Goal: Task Accomplishment & Management: Use online tool/utility

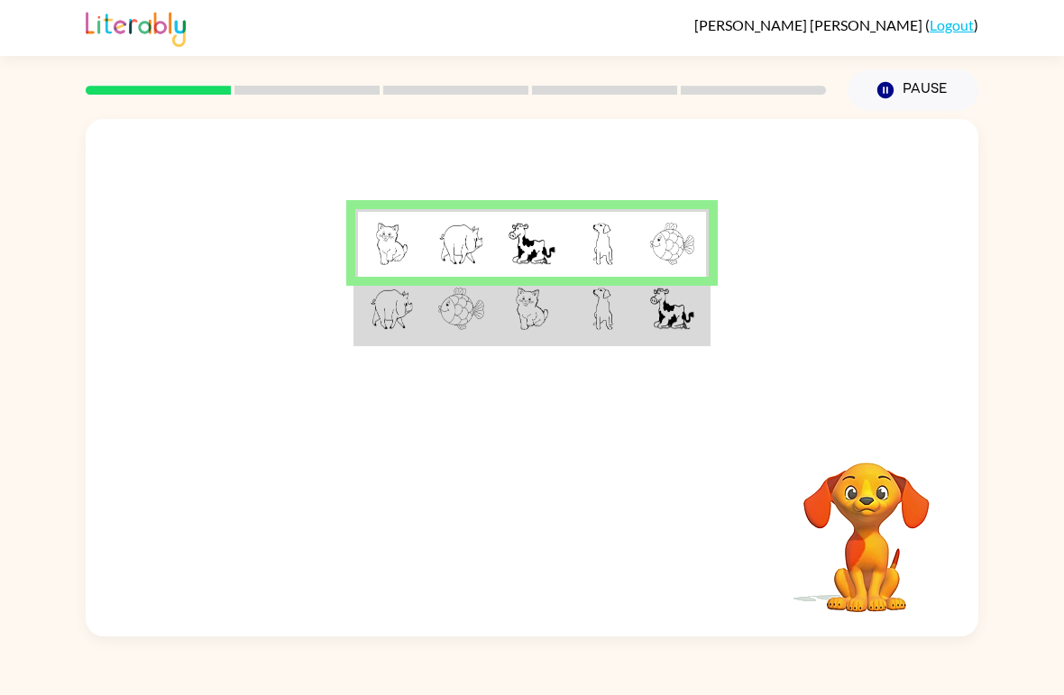
click at [390, 323] on img at bounding box center [392, 309] width 44 height 42
click at [443, 322] on img at bounding box center [461, 309] width 46 height 42
click at [540, 309] on img at bounding box center [532, 309] width 32 height 42
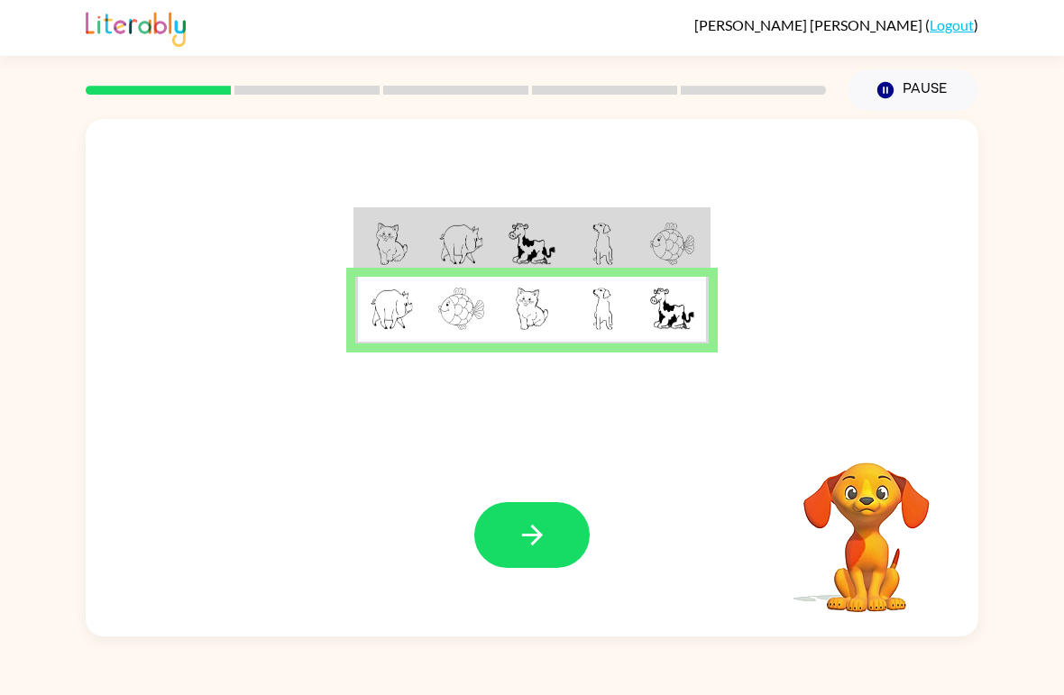
click at [524, 552] on button "button" at bounding box center [531, 535] width 115 height 66
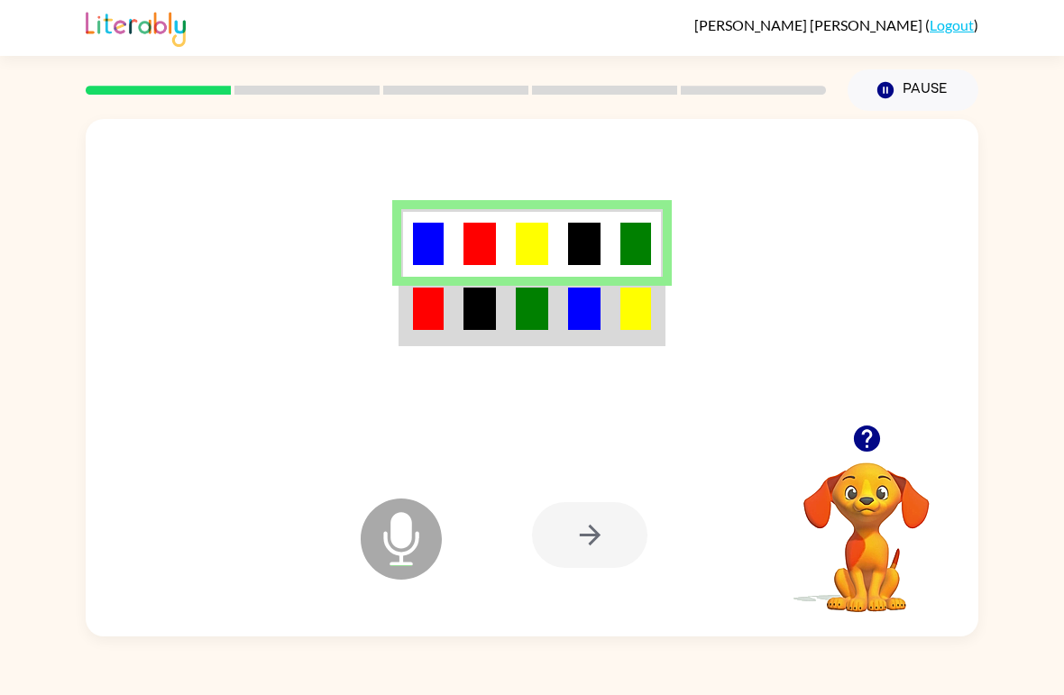
click at [483, 315] on img at bounding box center [479, 309] width 32 height 42
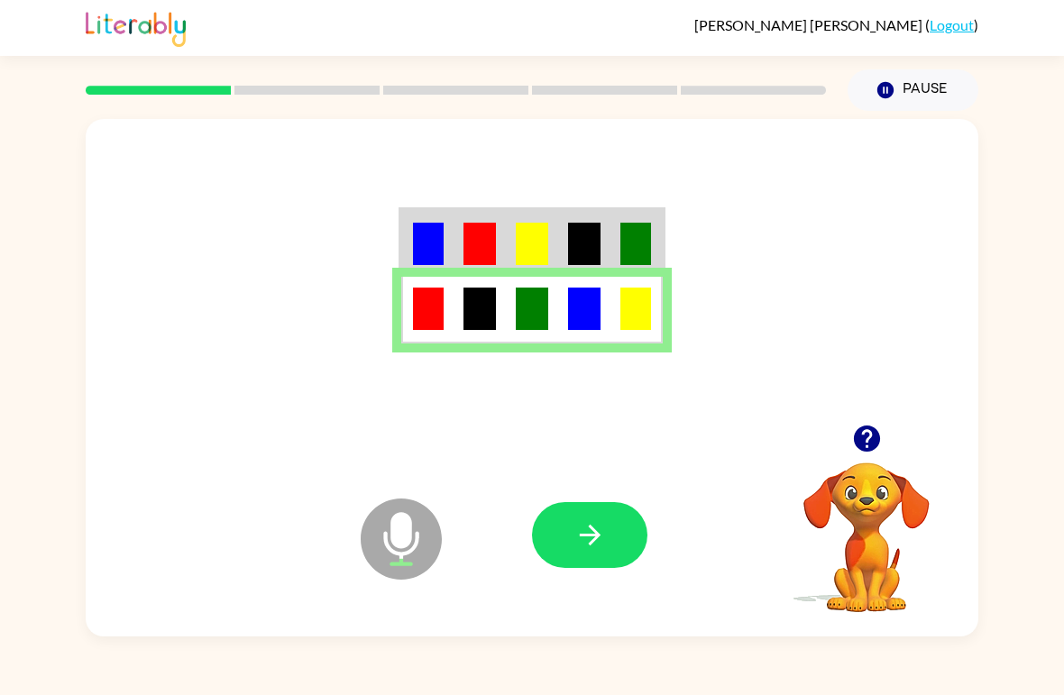
click at [585, 534] on icon "button" at bounding box center [590, 535] width 32 height 32
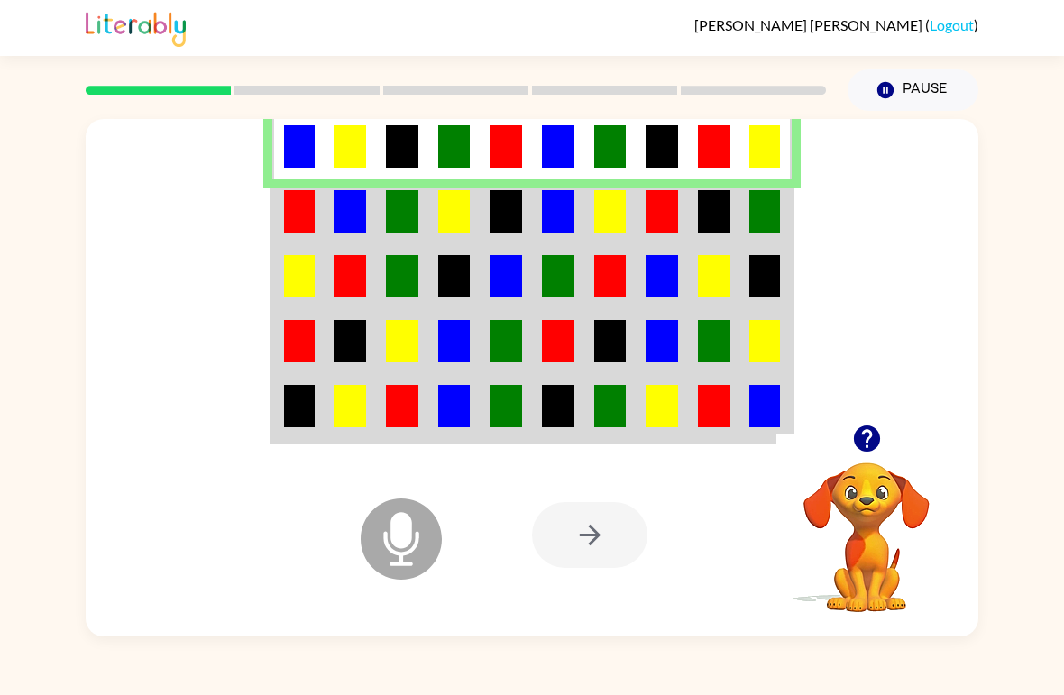
click at [355, 198] on img at bounding box center [350, 211] width 32 height 42
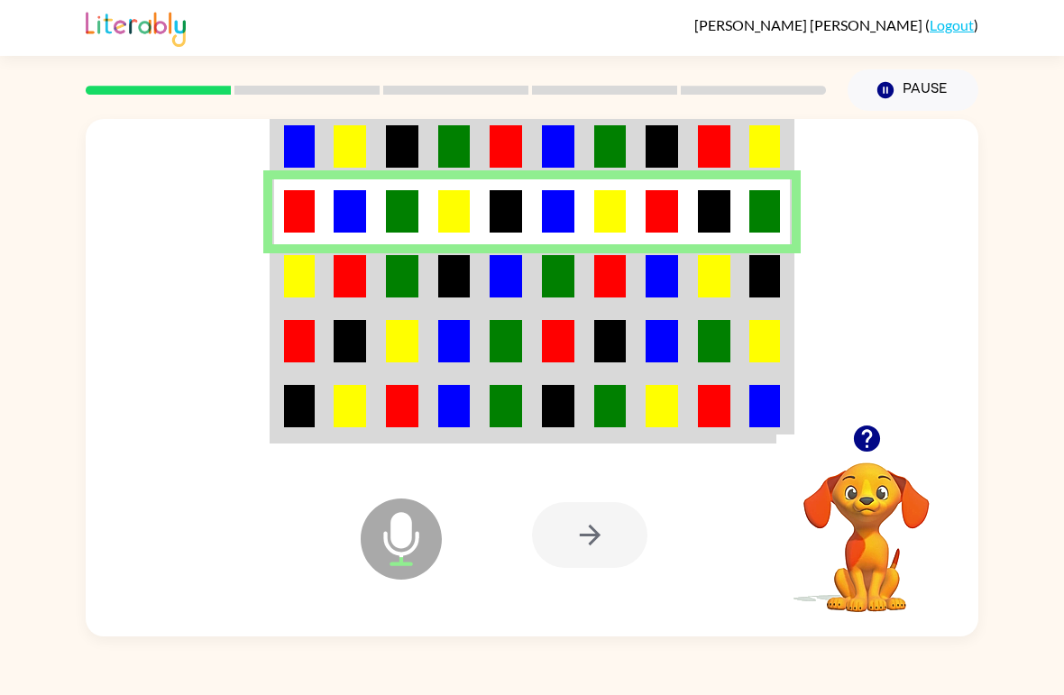
click at [352, 266] on img at bounding box center [350, 276] width 32 height 42
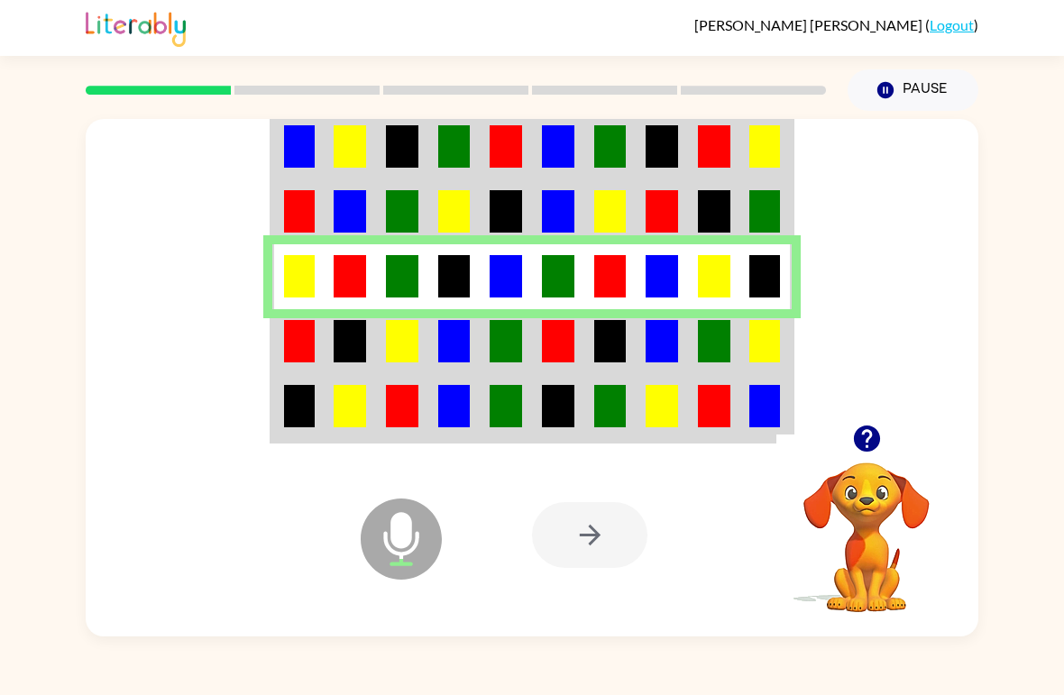
click at [330, 347] on td at bounding box center [350, 341] width 52 height 65
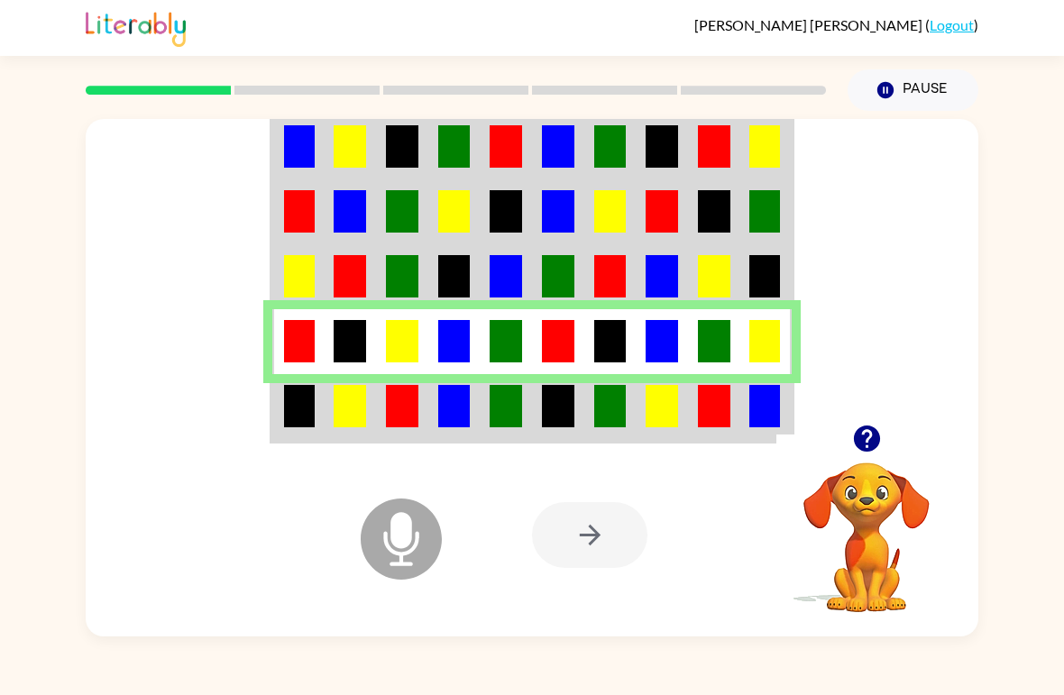
click at [332, 411] on td at bounding box center [350, 408] width 52 height 68
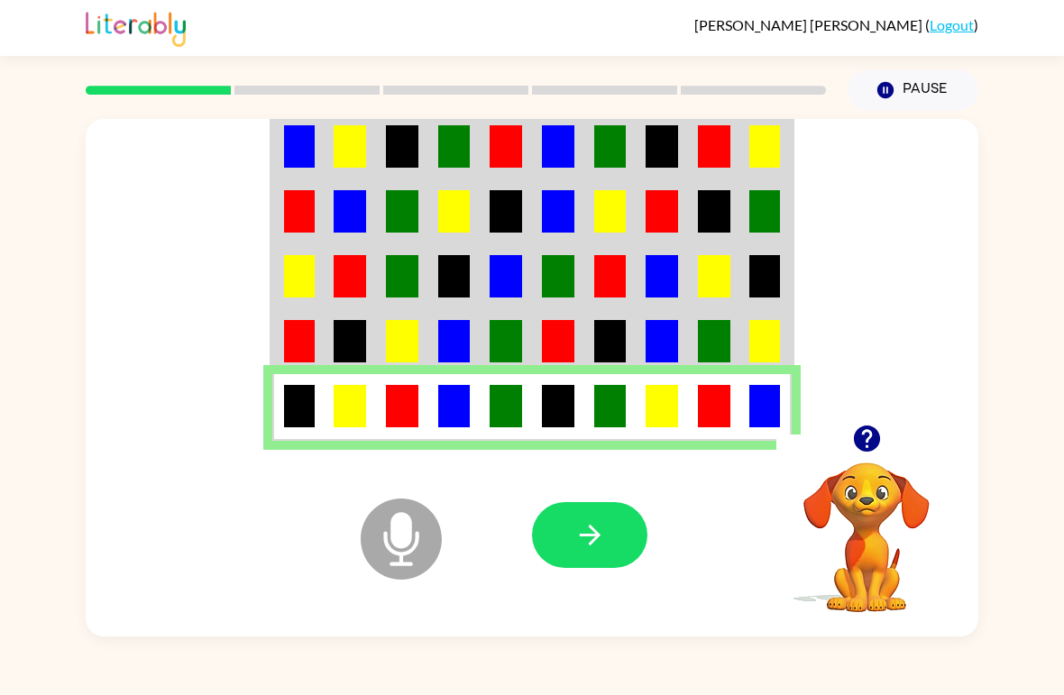
click at [600, 548] on icon "button" at bounding box center [590, 535] width 32 height 32
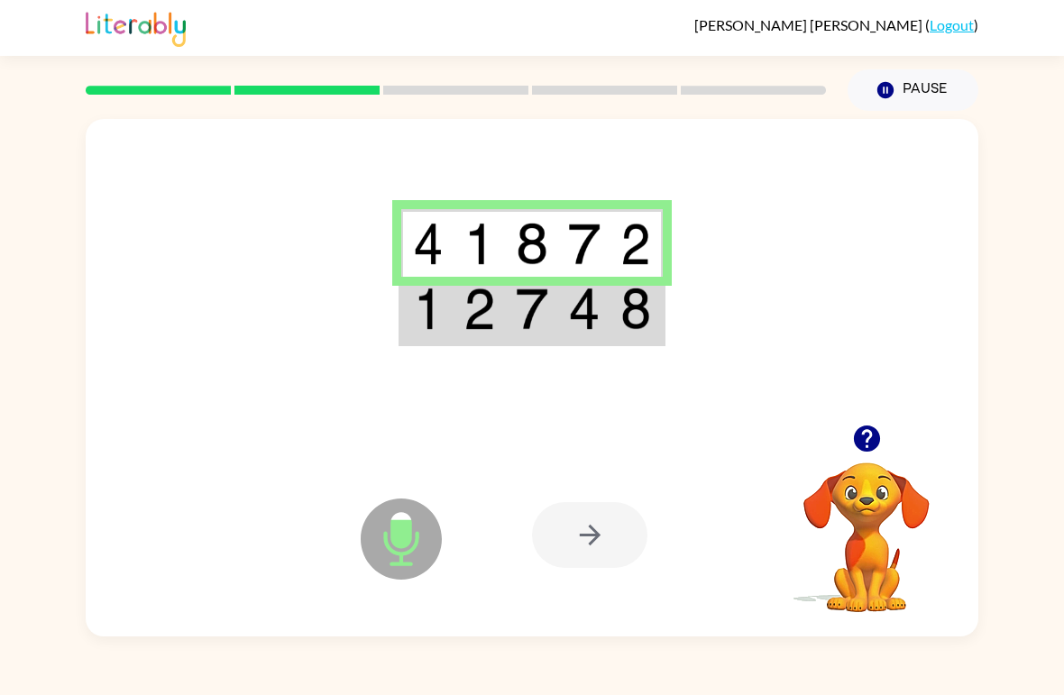
click at [491, 317] on img at bounding box center [479, 309] width 32 height 42
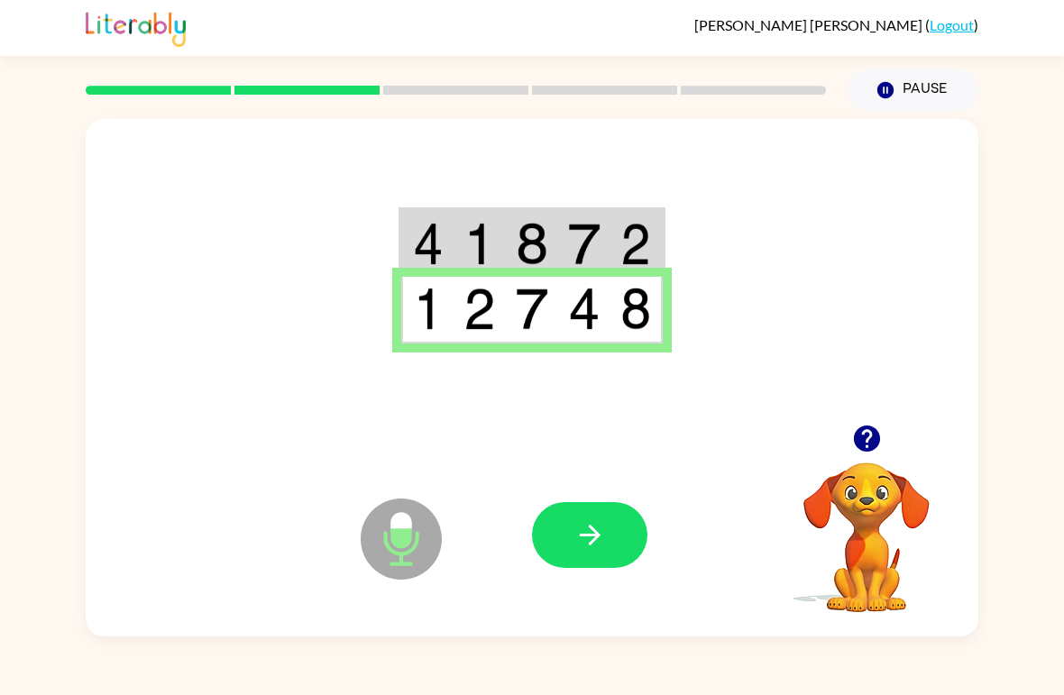
click at [581, 532] on icon "button" at bounding box center [590, 535] width 32 height 32
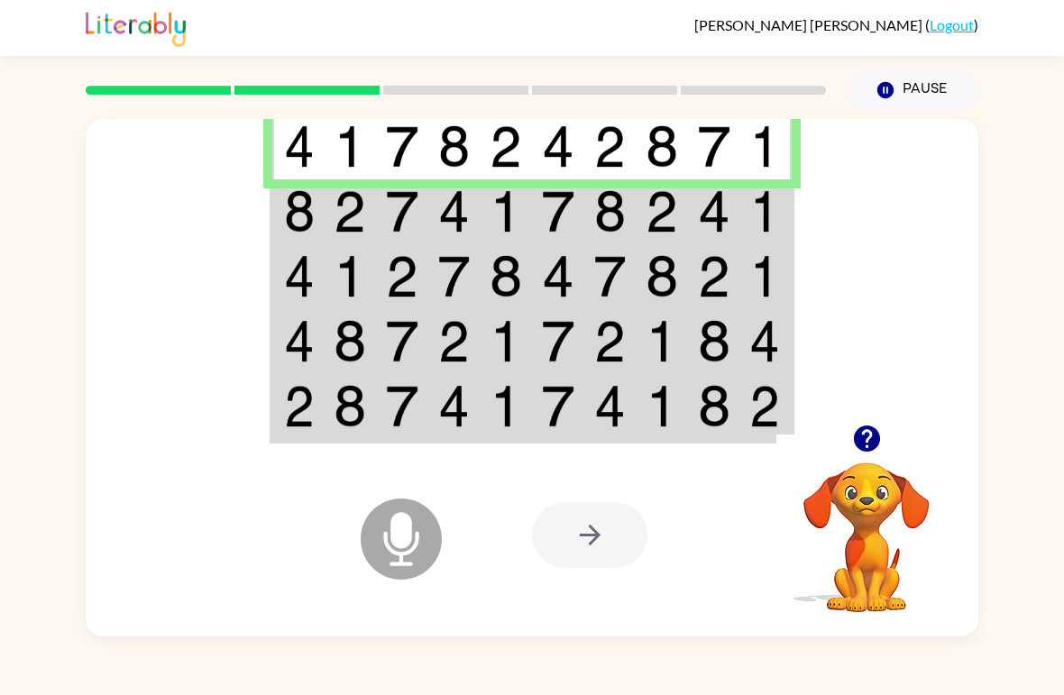
click at [347, 212] on img at bounding box center [350, 211] width 32 height 42
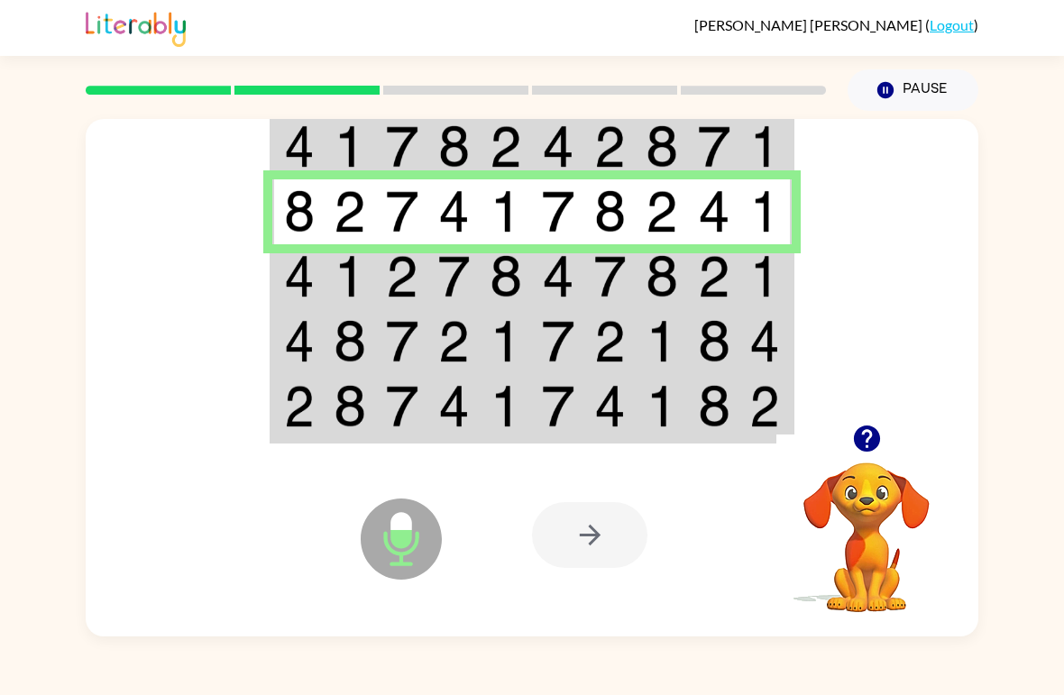
click at [357, 313] on td at bounding box center [350, 341] width 52 height 65
click at [305, 259] on img at bounding box center [299, 276] width 31 height 42
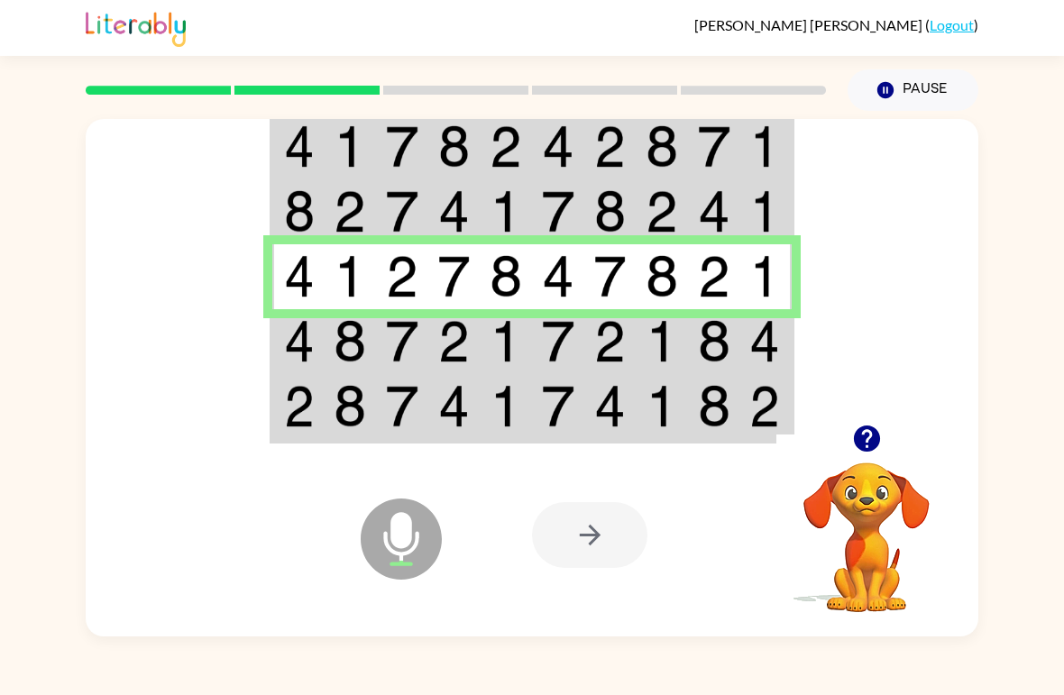
click at [326, 326] on td at bounding box center [350, 341] width 52 height 65
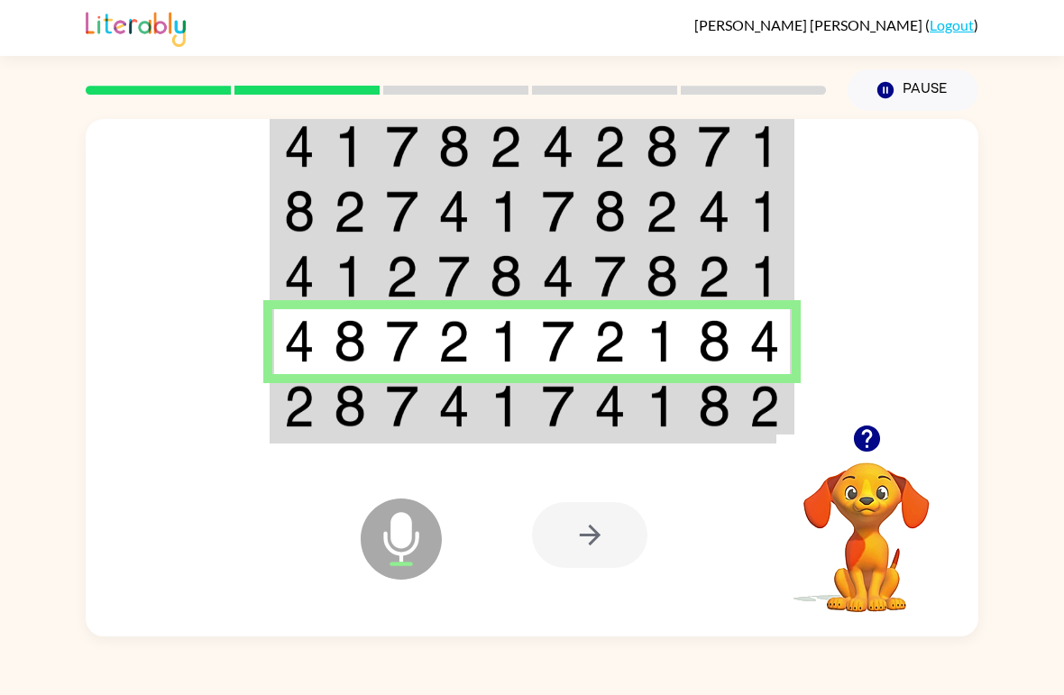
click at [333, 412] on td at bounding box center [350, 408] width 52 height 68
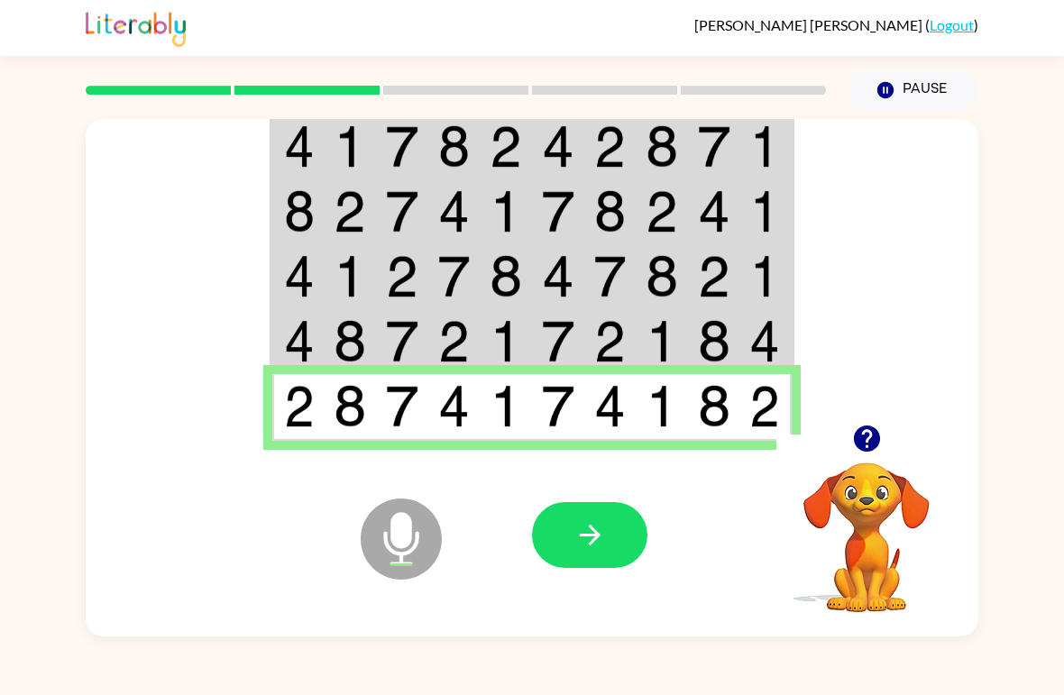
click at [554, 514] on button "button" at bounding box center [589, 535] width 115 height 66
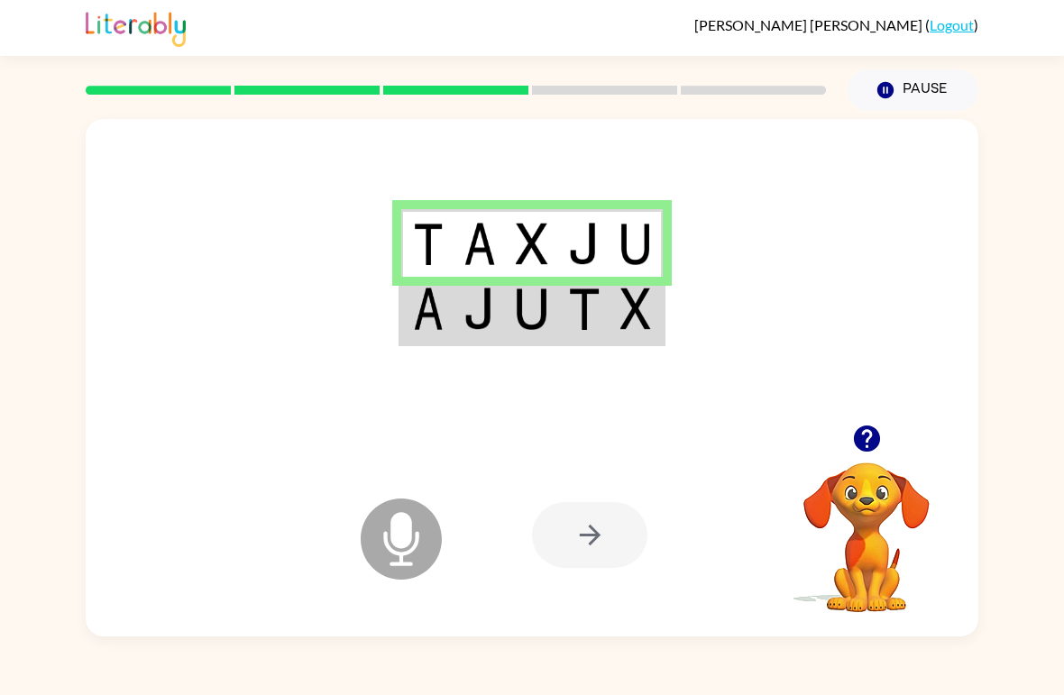
click at [444, 311] on td at bounding box center [427, 311] width 52 height 68
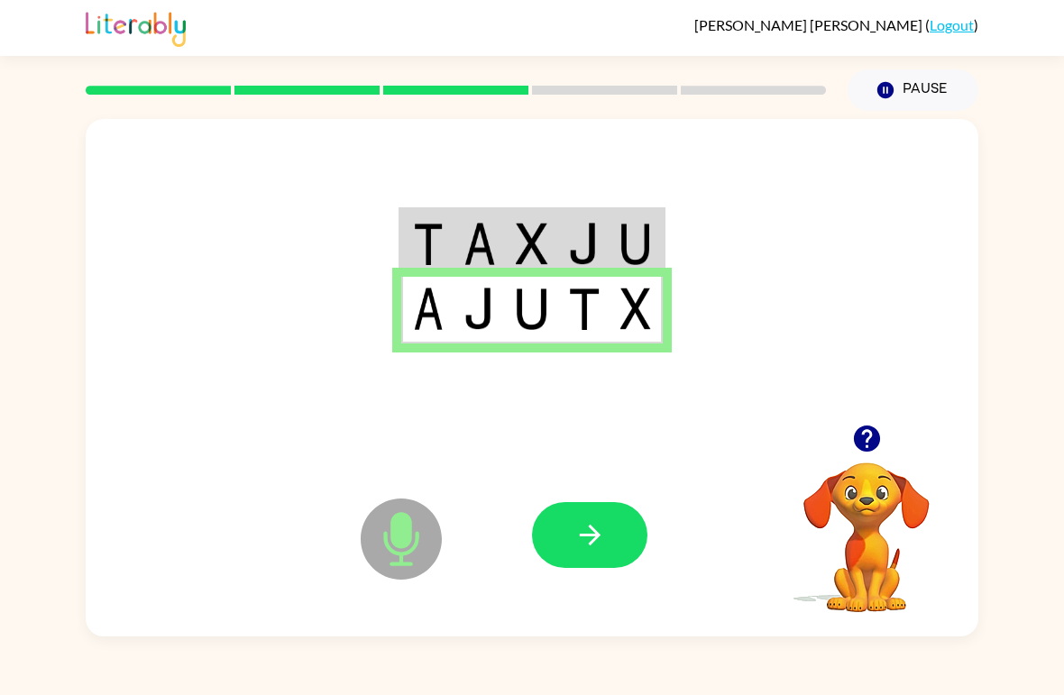
click at [591, 523] on icon "button" at bounding box center [590, 535] width 32 height 32
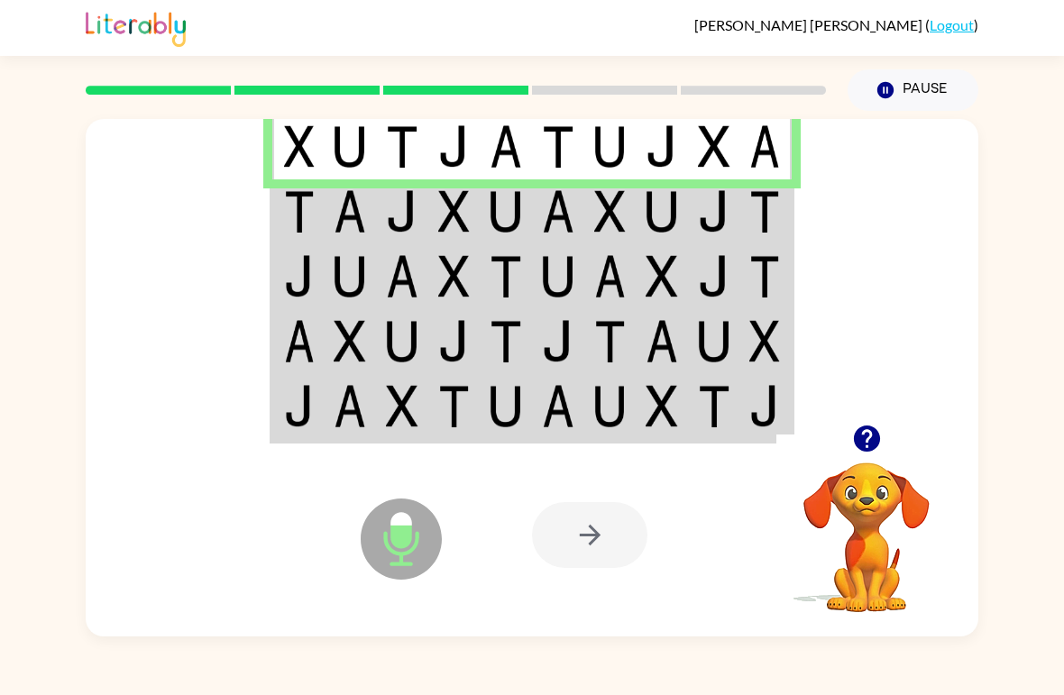
click at [344, 187] on td at bounding box center [350, 211] width 52 height 65
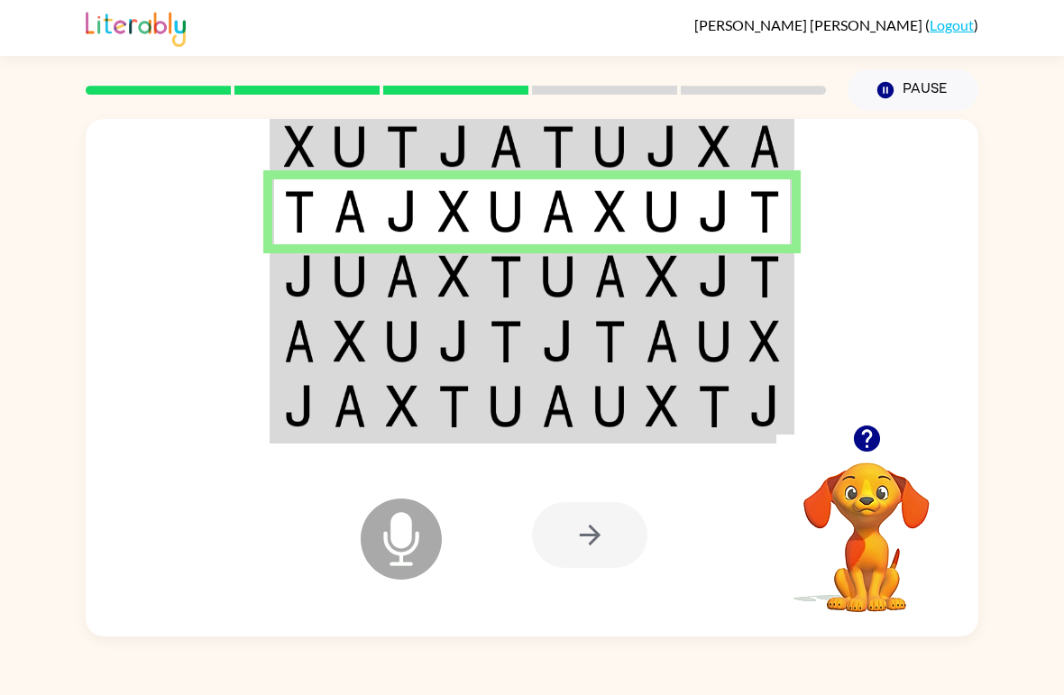
click at [361, 288] on img at bounding box center [350, 276] width 32 height 42
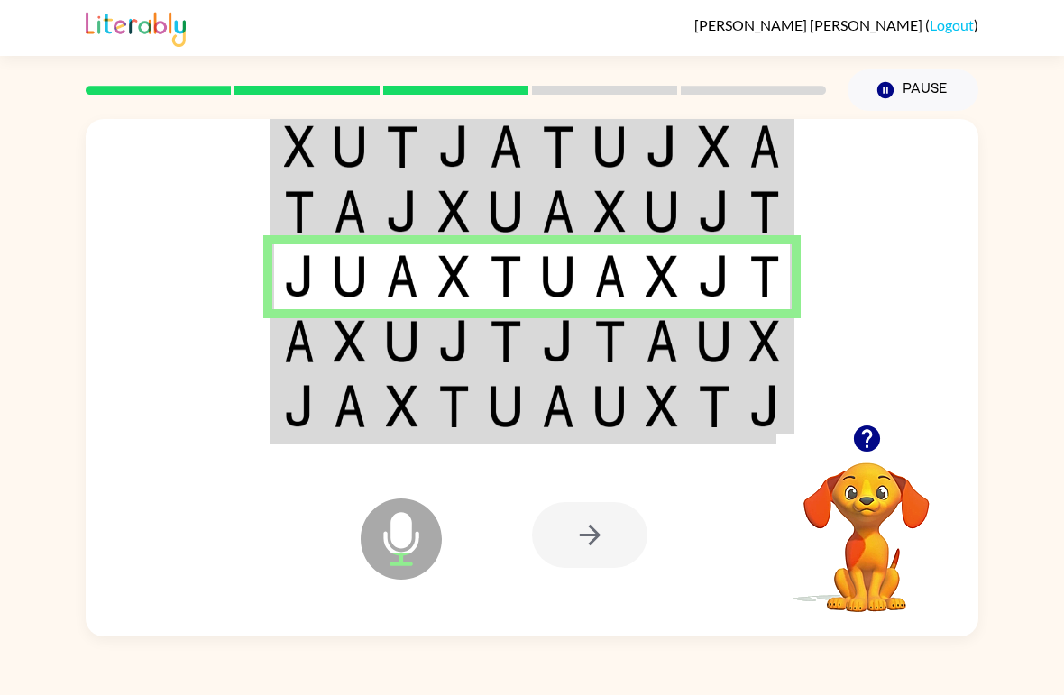
click at [341, 337] on img at bounding box center [350, 341] width 32 height 42
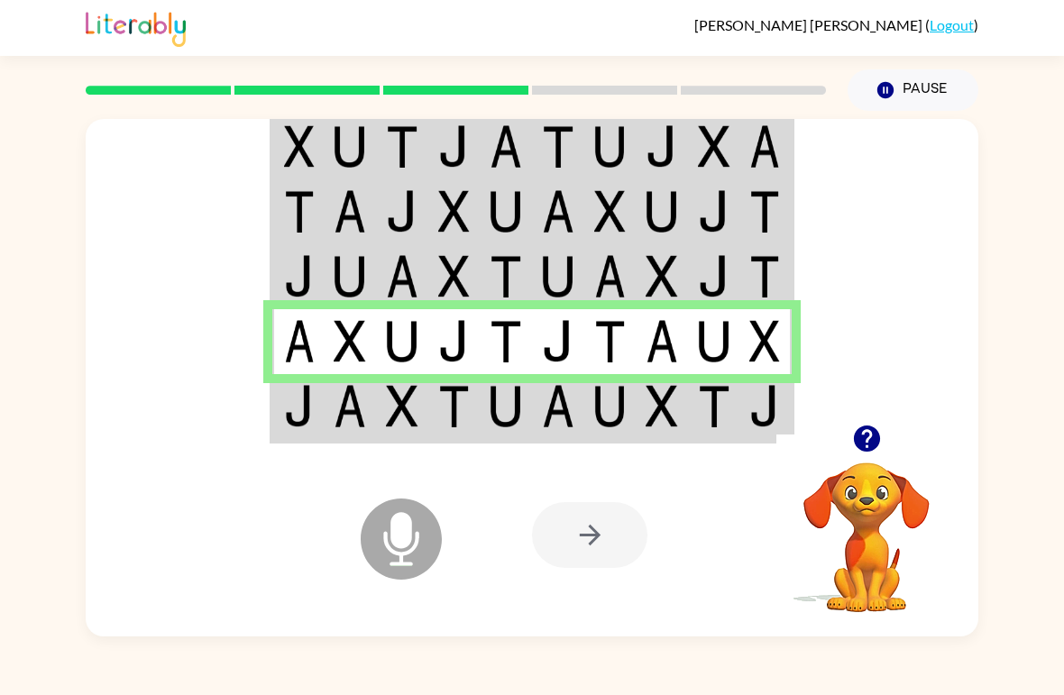
click at [343, 414] on img at bounding box center [350, 406] width 32 height 42
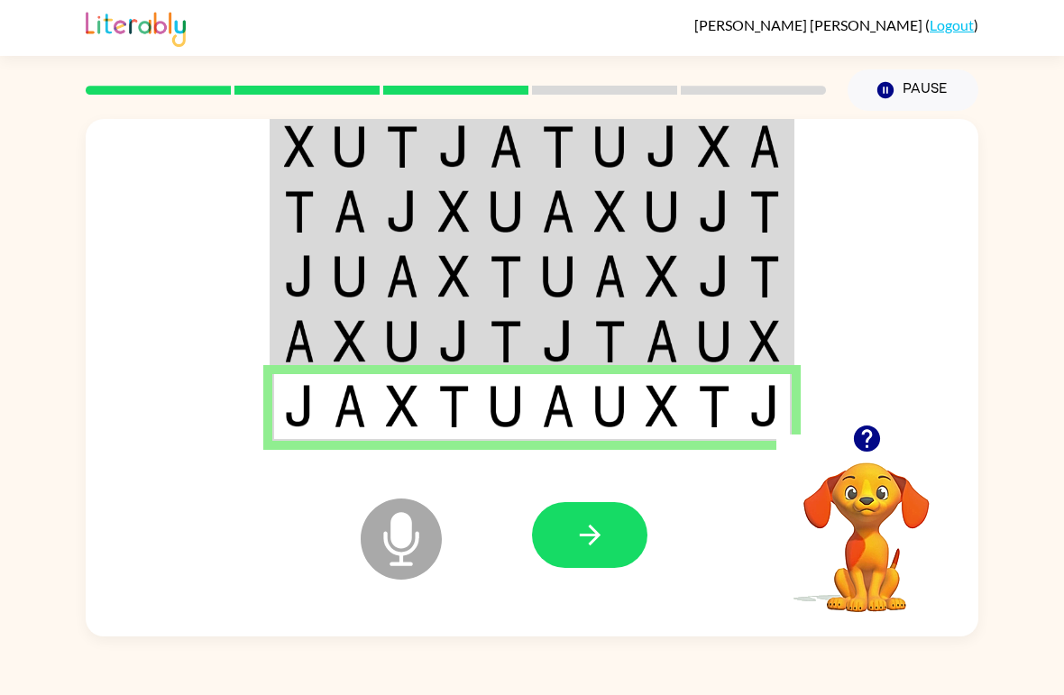
click at [574, 517] on button "button" at bounding box center [589, 535] width 115 height 66
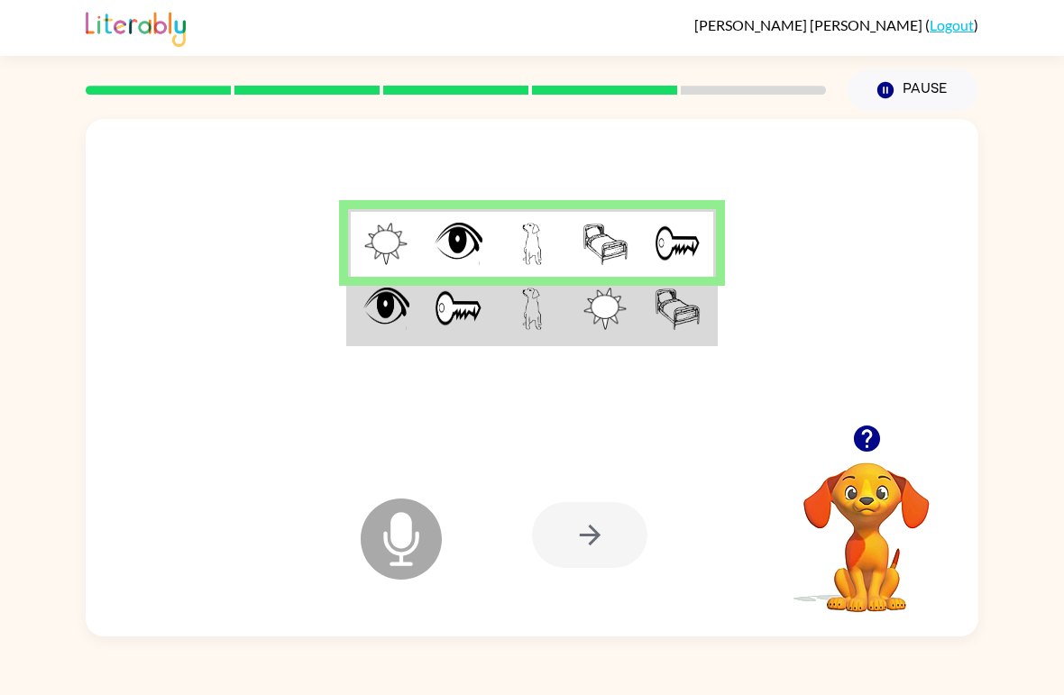
click at [428, 326] on td at bounding box center [458, 311] width 73 height 68
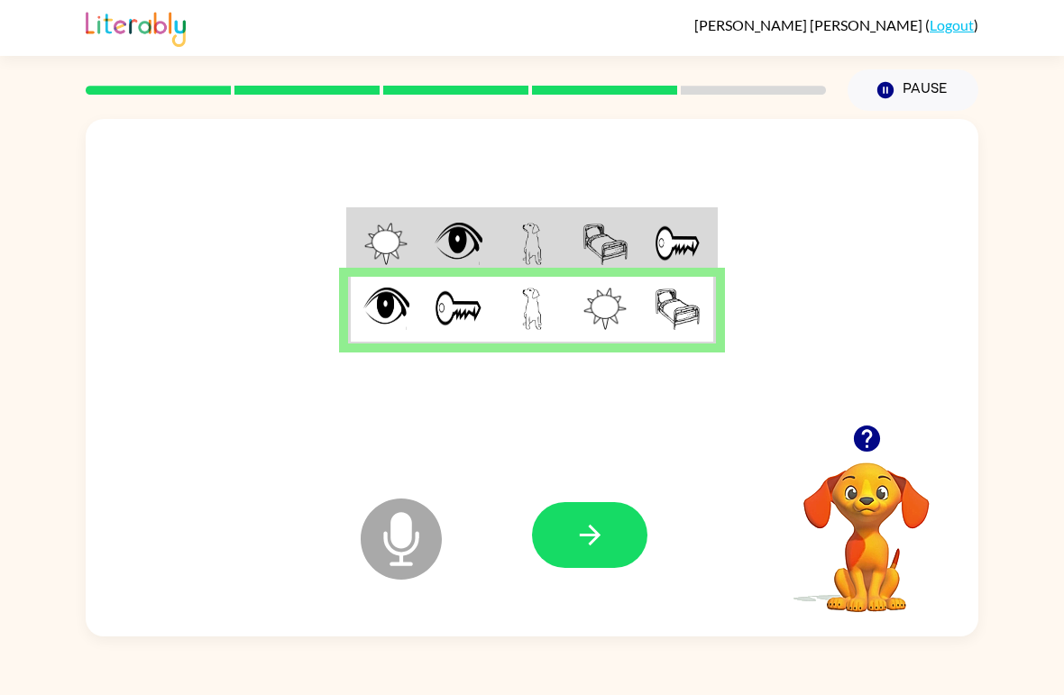
click at [590, 534] on icon "button" at bounding box center [590, 535] width 32 height 32
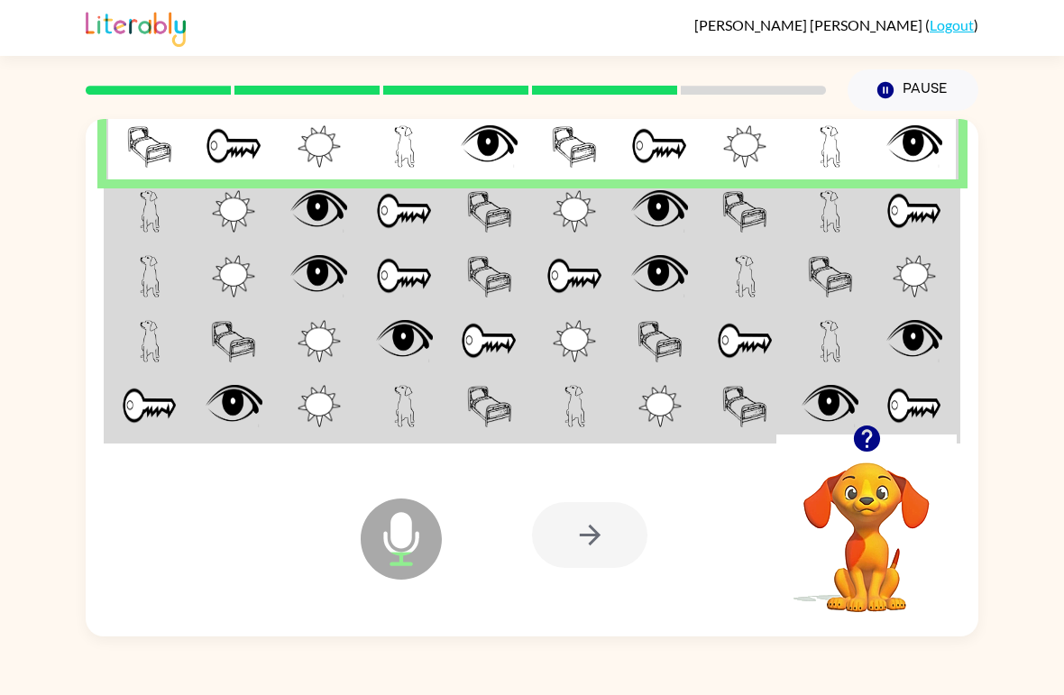
click at [185, 200] on td at bounding box center [149, 211] width 86 height 65
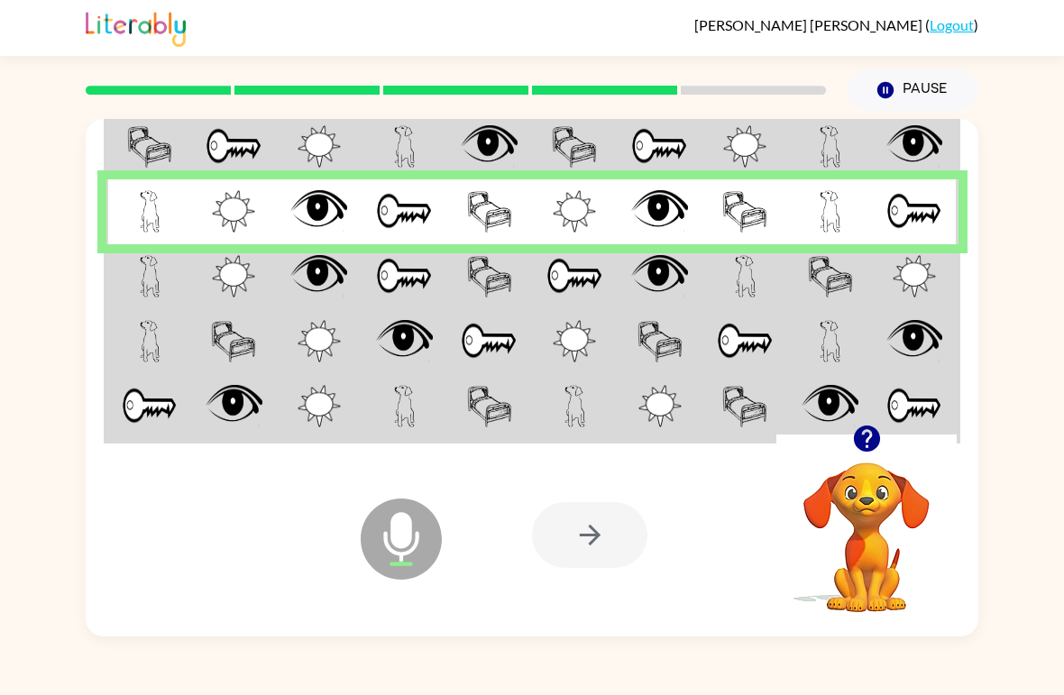
click at [219, 265] on img at bounding box center [233, 276] width 43 height 42
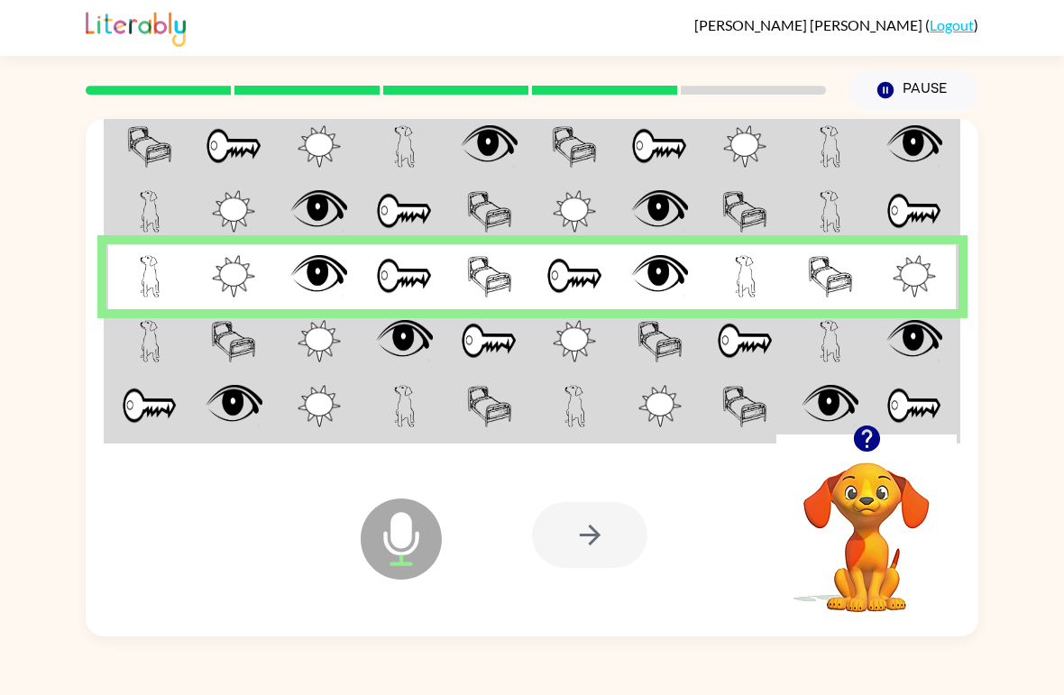
click at [233, 331] on img at bounding box center [233, 341] width 45 height 42
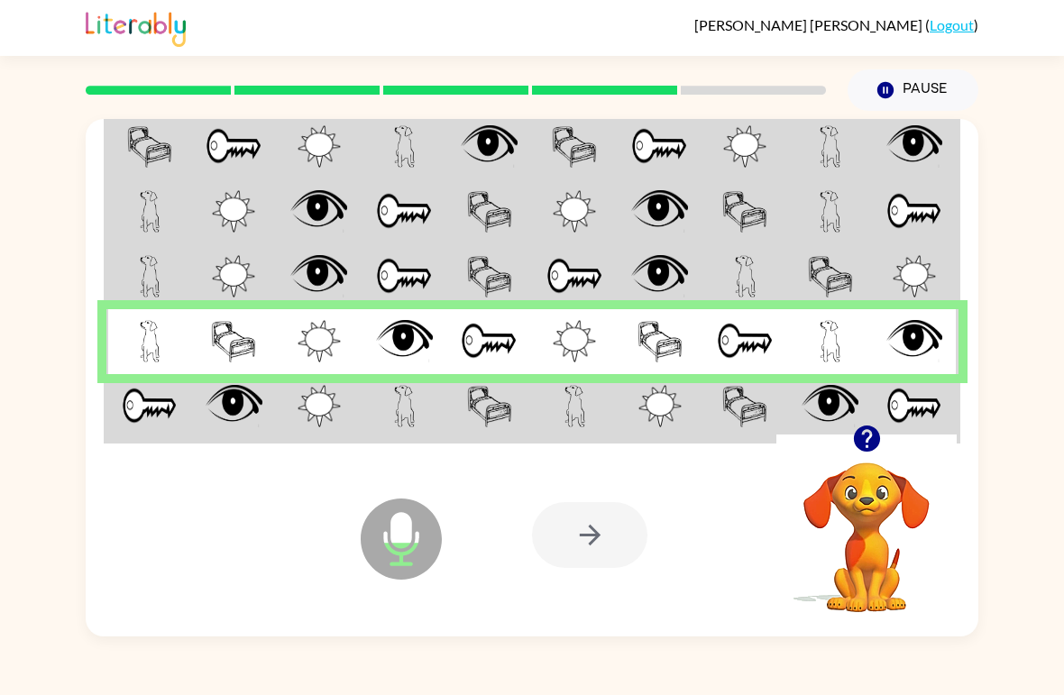
click at [196, 403] on td at bounding box center [234, 408] width 86 height 68
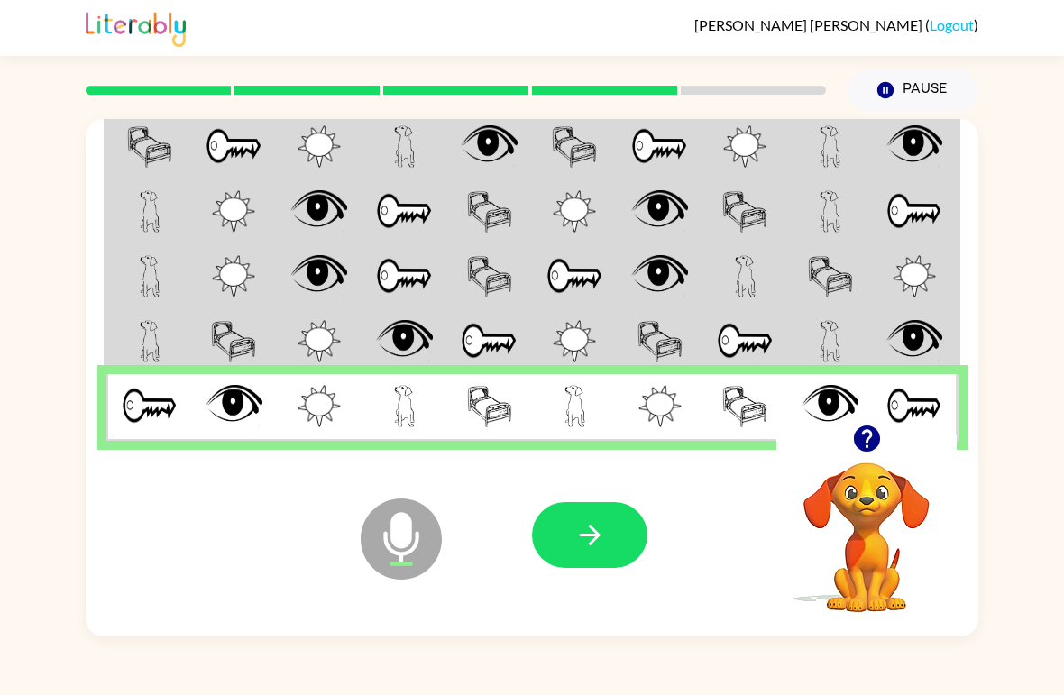
click at [585, 550] on icon "button" at bounding box center [590, 535] width 32 height 32
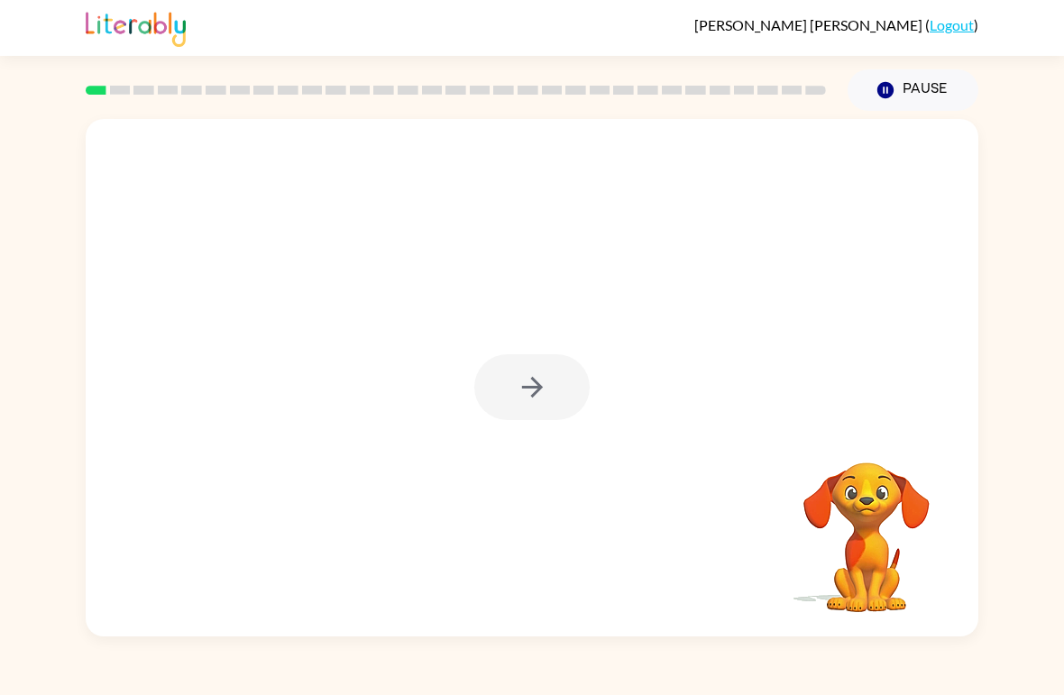
click at [526, 388] on div at bounding box center [531, 387] width 115 height 66
click at [527, 365] on button "button" at bounding box center [531, 387] width 115 height 66
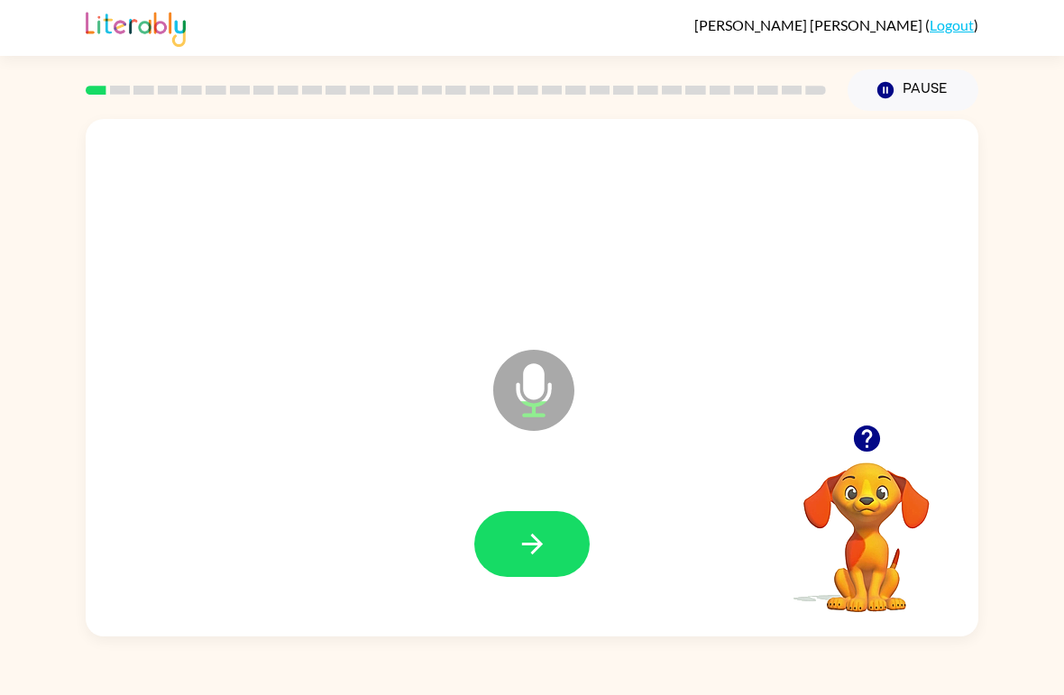
click at [551, 547] on button "button" at bounding box center [531, 544] width 115 height 66
click at [539, 554] on icon "button" at bounding box center [533, 544] width 32 height 32
click at [526, 547] on icon "button" at bounding box center [533, 544] width 32 height 32
click at [533, 508] on div at bounding box center [532, 545] width 856 height 149
click at [517, 542] on icon "button" at bounding box center [533, 544] width 32 height 32
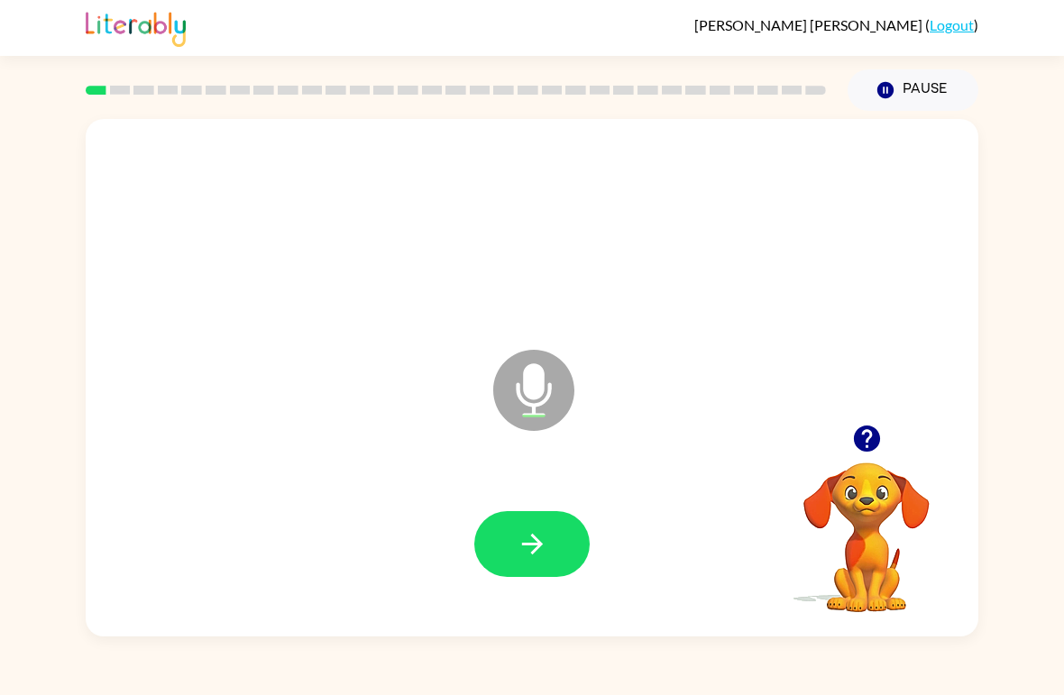
click at [515, 544] on button "button" at bounding box center [531, 544] width 115 height 66
click at [533, 537] on icon "button" at bounding box center [531, 544] width 21 height 21
click at [520, 521] on button "button" at bounding box center [531, 544] width 115 height 66
click at [510, 537] on button "button" at bounding box center [531, 544] width 115 height 66
click at [540, 545] on icon "button" at bounding box center [531, 544] width 21 height 21
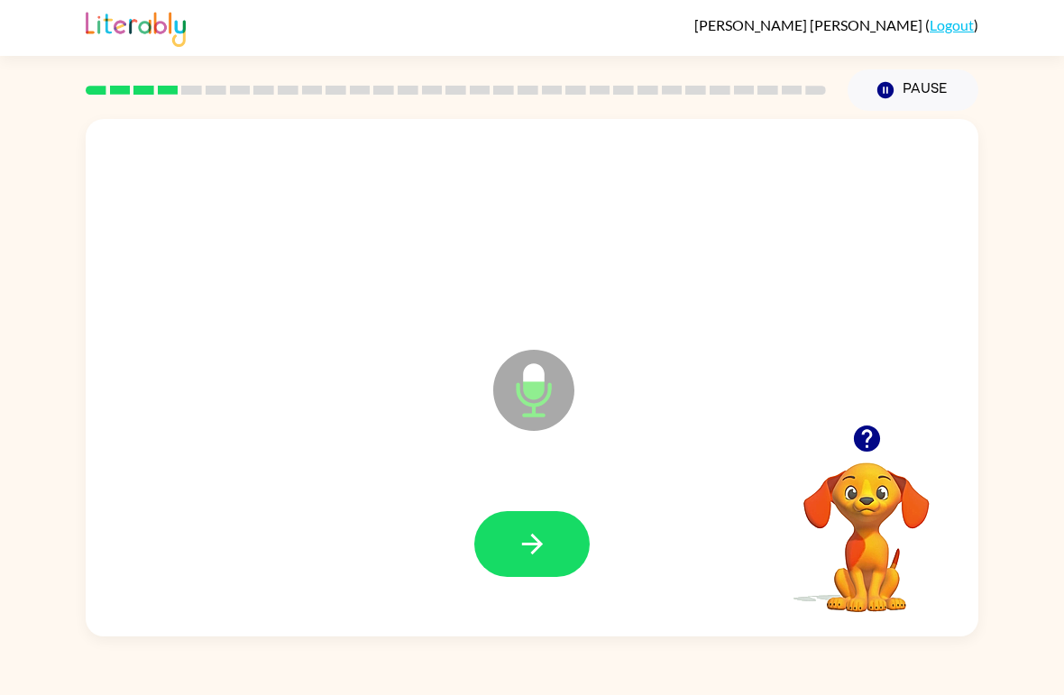
click at [526, 519] on button "button" at bounding box center [531, 544] width 115 height 66
click at [520, 569] on button "button" at bounding box center [531, 544] width 115 height 66
click at [537, 554] on icon "button" at bounding box center [533, 544] width 32 height 32
click at [508, 545] on button "button" at bounding box center [531, 544] width 115 height 66
click at [522, 518] on button "button" at bounding box center [531, 544] width 115 height 66
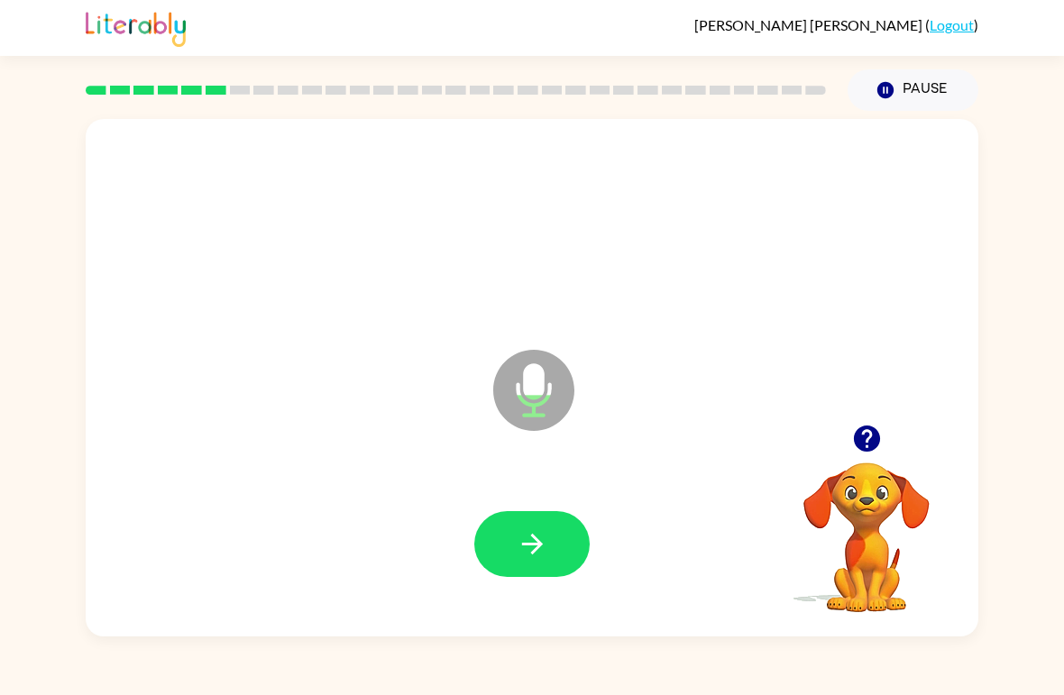
click at [532, 543] on icon "button" at bounding box center [533, 544] width 32 height 32
click at [526, 535] on icon "button" at bounding box center [533, 544] width 32 height 32
click at [513, 529] on button "button" at bounding box center [531, 544] width 115 height 66
click at [507, 526] on button "button" at bounding box center [531, 544] width 115 height 66
click at [527, 543] on icon "button" at bounding box center [533, 544] width 32 height 32
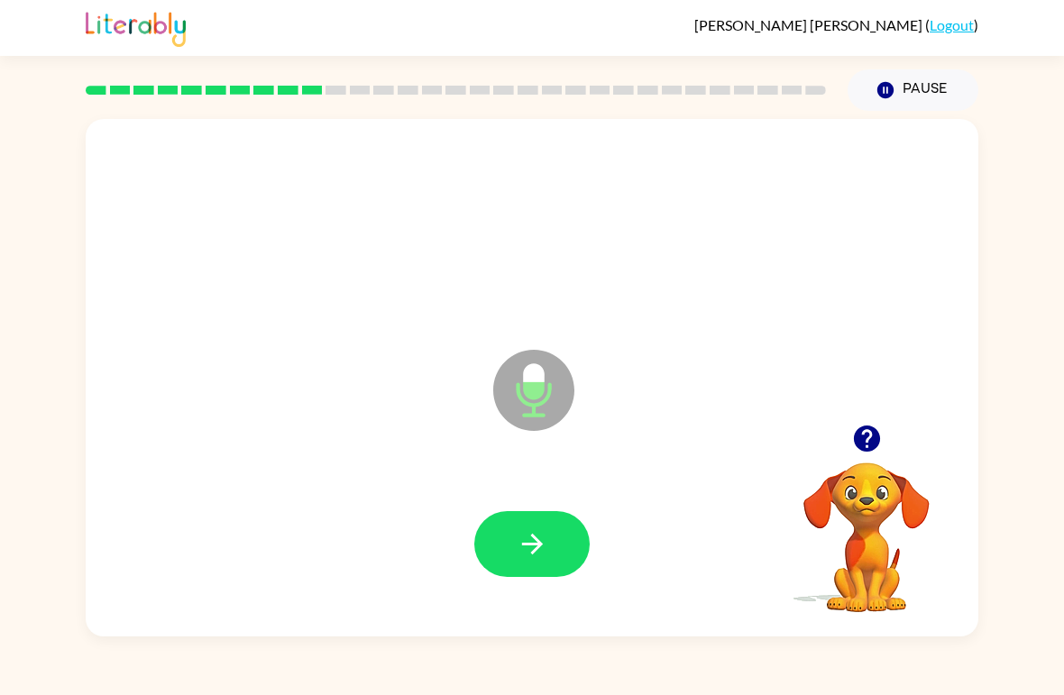
click at [517, 549] on icon "button" at bounding box center [533, 544] width 32 height 32
click at [526, 554] on icon "button" at bounding box center [533, 544] width 32 height 32
click at [511, 532] on button "button" at bounding box center [531, 544] width 115 height 66
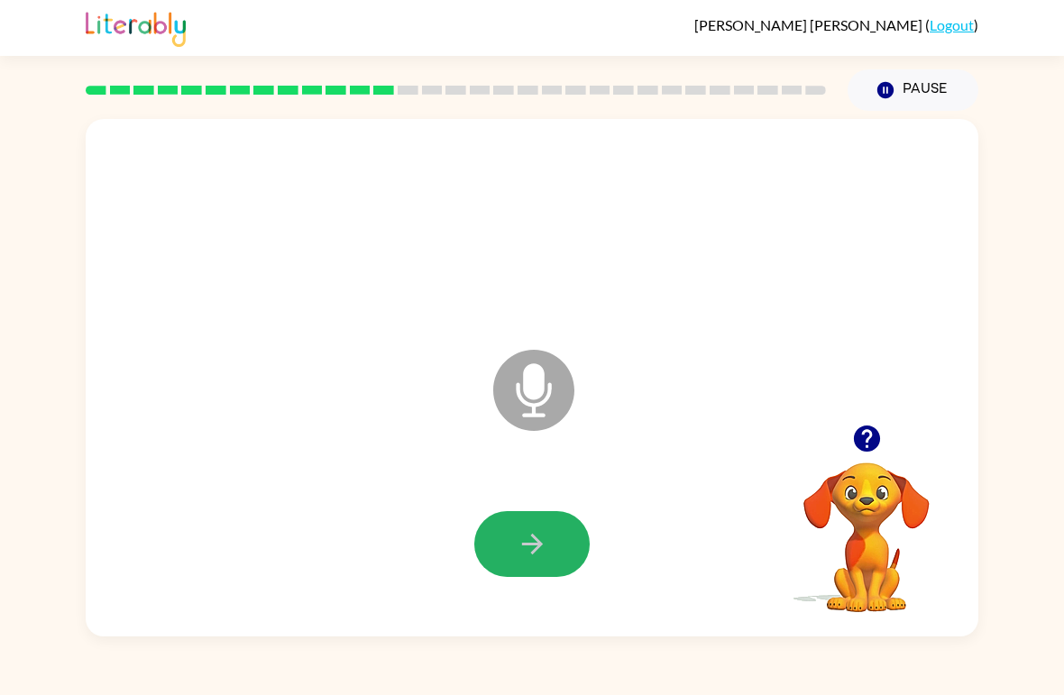
click at [541, 549] on icon "button" at bounding box center [533, 544] width 32 height 32
click at [533, 553] on icon "button" at bounding box center [531, 544] width 21 height 21
click at [546, 533] on icon "button" at bounding box center [533, 544] width 32 height 32
click at [530, 527] on button "button" at bounding box center [531, 544] width 115 height 66
click at [551, 554] on button "button" at bounding box center [531, 544] width 115 height 66
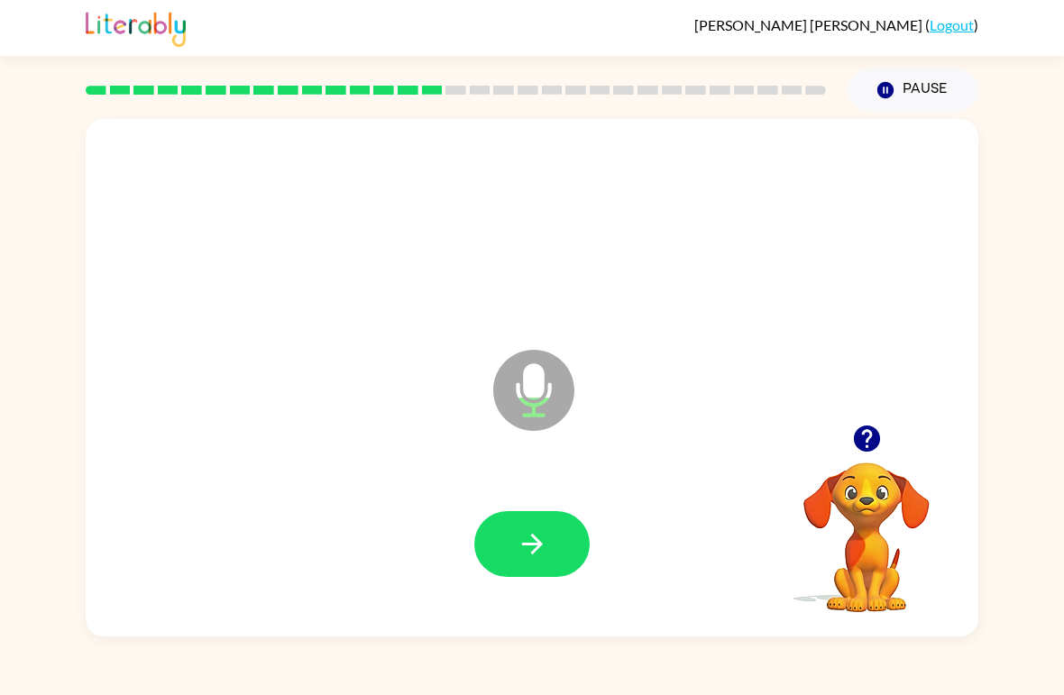
click at [528, 530] on icon "button" at bounding box center [533, 544] width 32 height 32
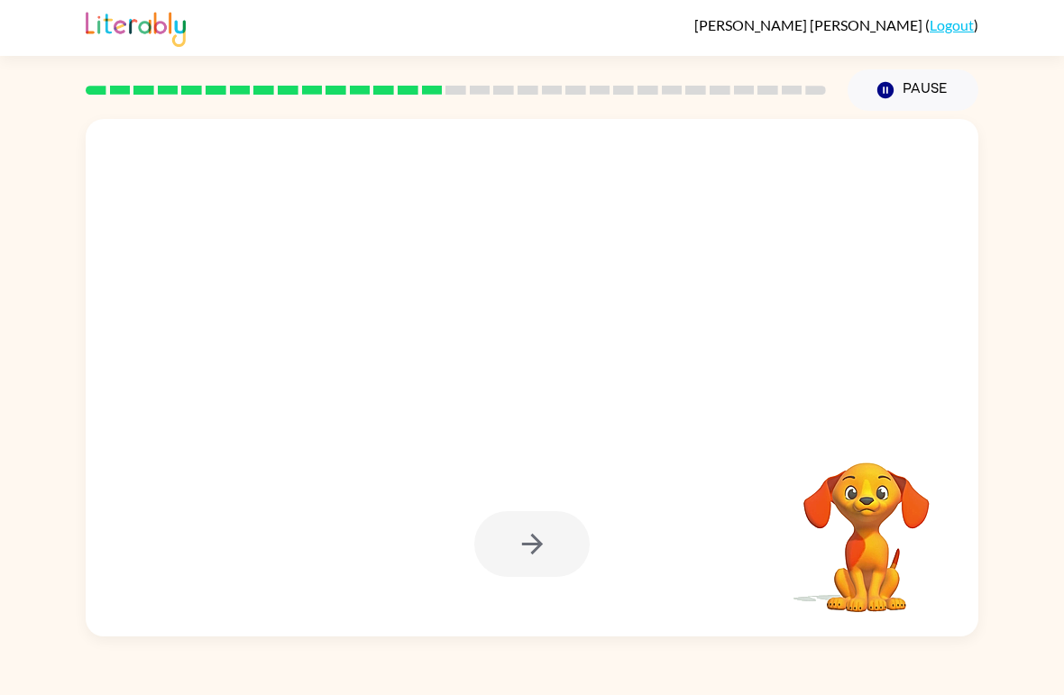
click at [852, 478] on video "Your browser must support playing .mp4 files to use Literably. Please try using…" at bounding box center [866, 525] width 180 height 180
click at [785, 413] on div at bounding box center [532, 377] width 892 height 517
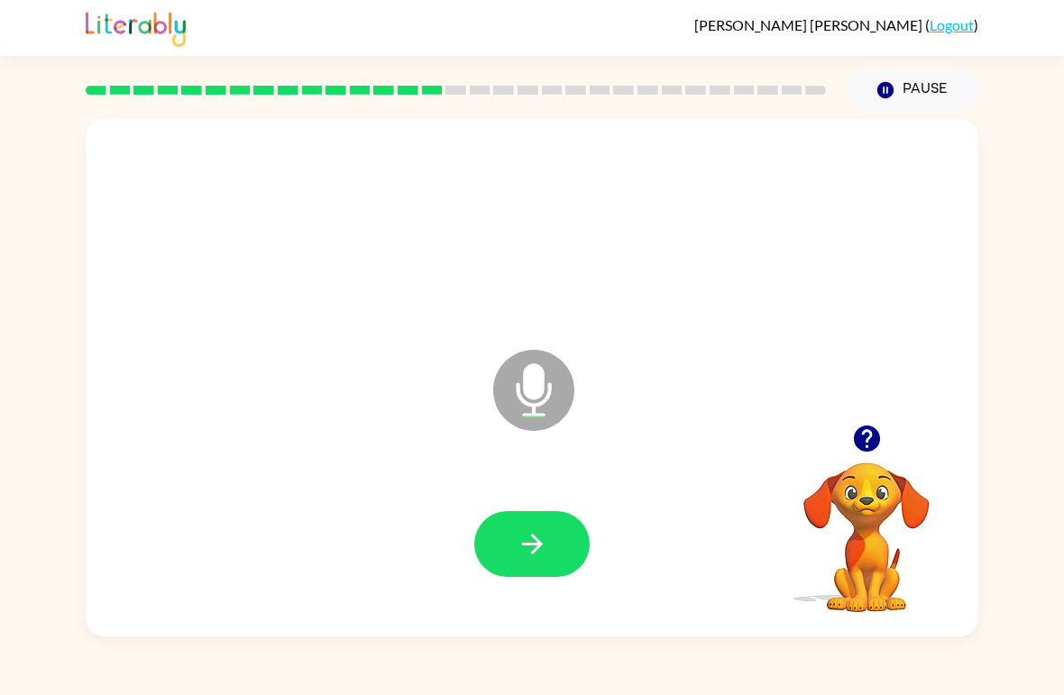
click at [545, 546] on icon "button" at bounding box center [533, 544] width 32 height 32
click at [531, 544] on icon "button" at bounding box center [533, 544] width 32 height 32
click at [513, 527] on button "button" at bounding box center [531, 544] width 115 height 66
click at [539, 536] on icon "button" at bounding box center [533, 544] width 32 height 32
click at [542, 536] on icon "button" at bounding box center [533, 544] width 32 height 32
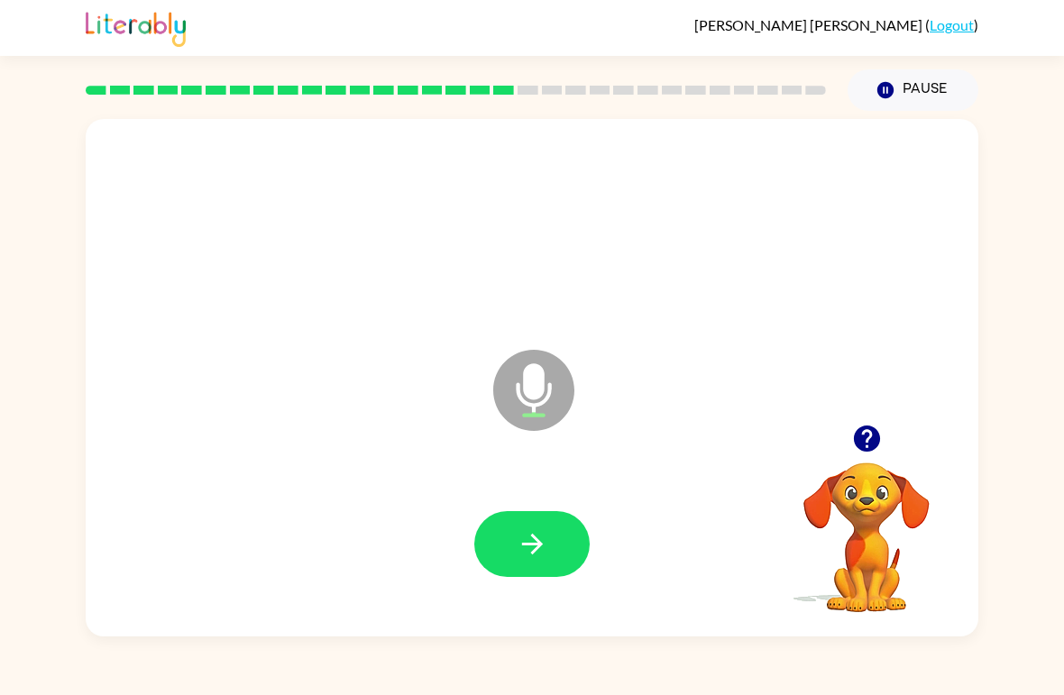
click at [542, 535] on icon "button" at bounding box center [533, 544] width 32 height 32
click at [531, 551] on icon "button" at bounding box center [533, 544] width 32 height 32
click at [529, 545] on icon "button" at bounding box center [531, 544] width 21 height 21
click at [545, 521] on button "button" at bounding box center [531, 544] width 115 height 66
click at [535, 556] on icon "button" at bounding box center [533, 544] width 32 height 32
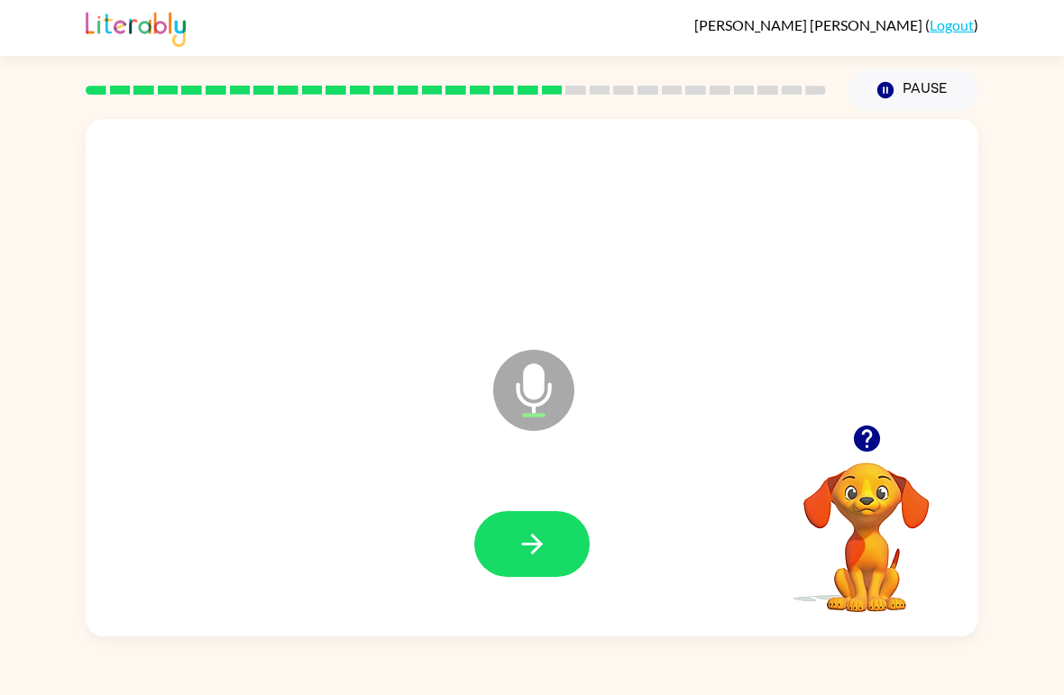
click at [539, 532] on icon "button" at bounding box center [533, 544] width 32 height 32
click at [526, 565] on button "button" at bounding box center [531, 544] width 115 height 66
click at [539, 543] on icon "button" at bounding box center [531, 544] width 21 height 21
click at [536, 550] on icon "button" at bounding box center [531, 544] width 21 height 21
click at [544, 532] on icon "button" at bounding box center [533, 544] width 32 height 32
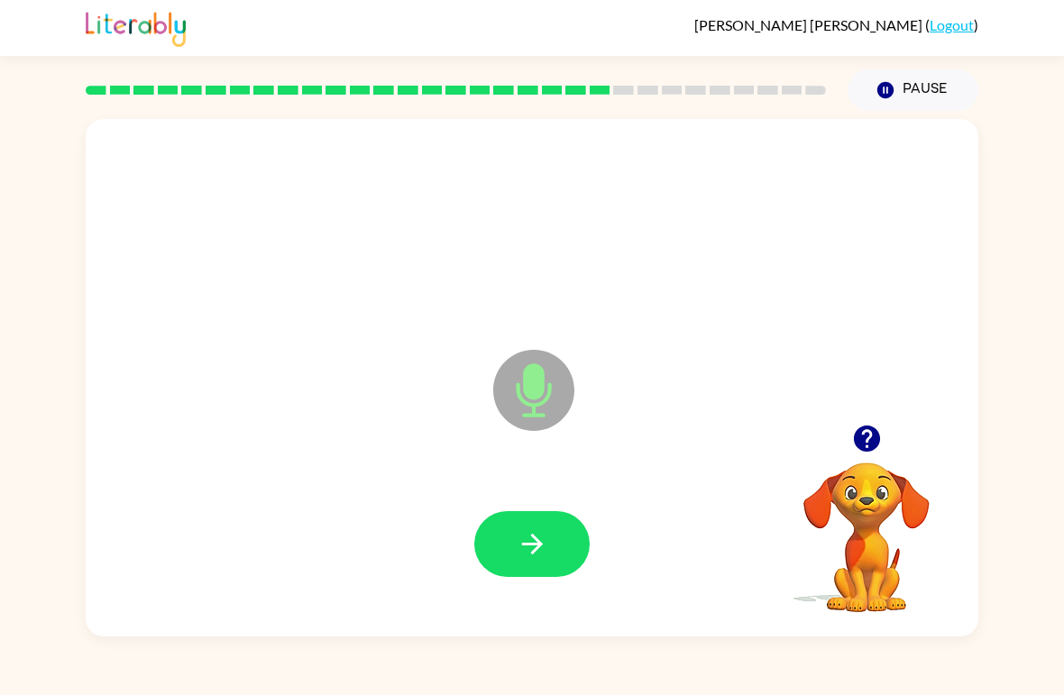
click at [535, 551] on icon "button" at bounding box center [531, 544] width 21 height 21
click at [534, 540] on icon "button" at bounding box center [533, 544] width 32 height 32
click at [538, 544] on icon "button" at bounding box center [531, 544] width 21 height 21
click at [535, 537] on icon "button" at bounding box center [533, 544] width 32 height 32
click at [544, 529] on icon "button" at bounding box center [533, 544] width 32 height 32
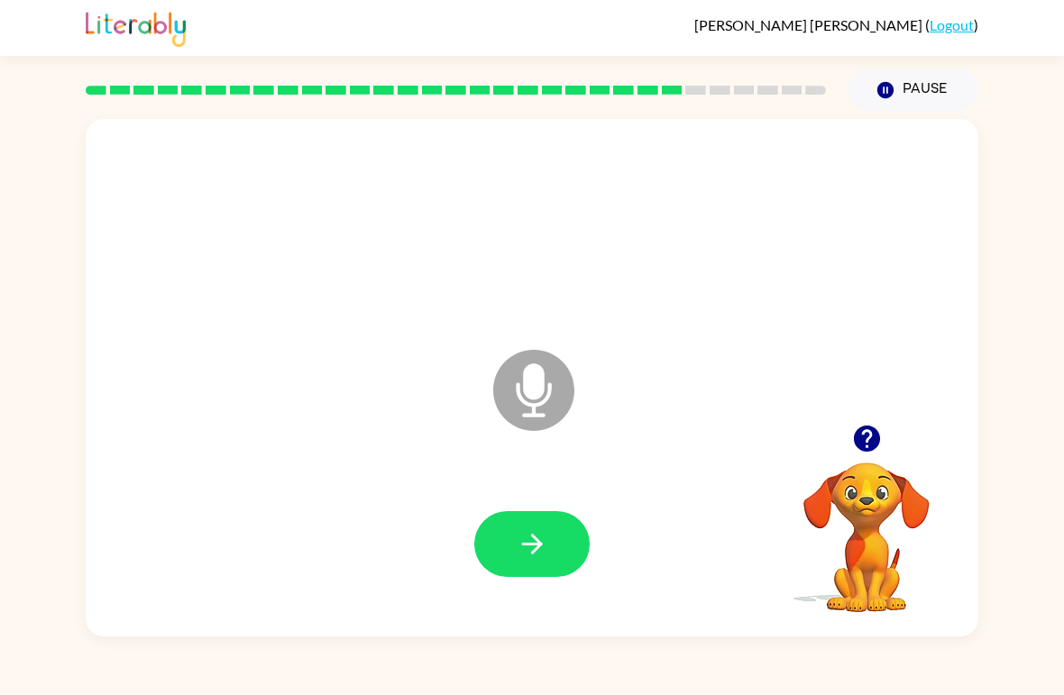
click at [526, 551] on icon "button" at bounding box center [533, 544] width 32 height 32
click at [515, 543] on button "button" at bounding box center [531, 544] width 115 height 66
click at [526, 541] on icon "button" at bounding box center [533, 544] width 32 height 32
click at [531, 560] on icon "button" at bounding box center [533, 544] width 32 height 32
click at [541, 560] on icon "button" at bounding box center [533, 544] width 32 height 32
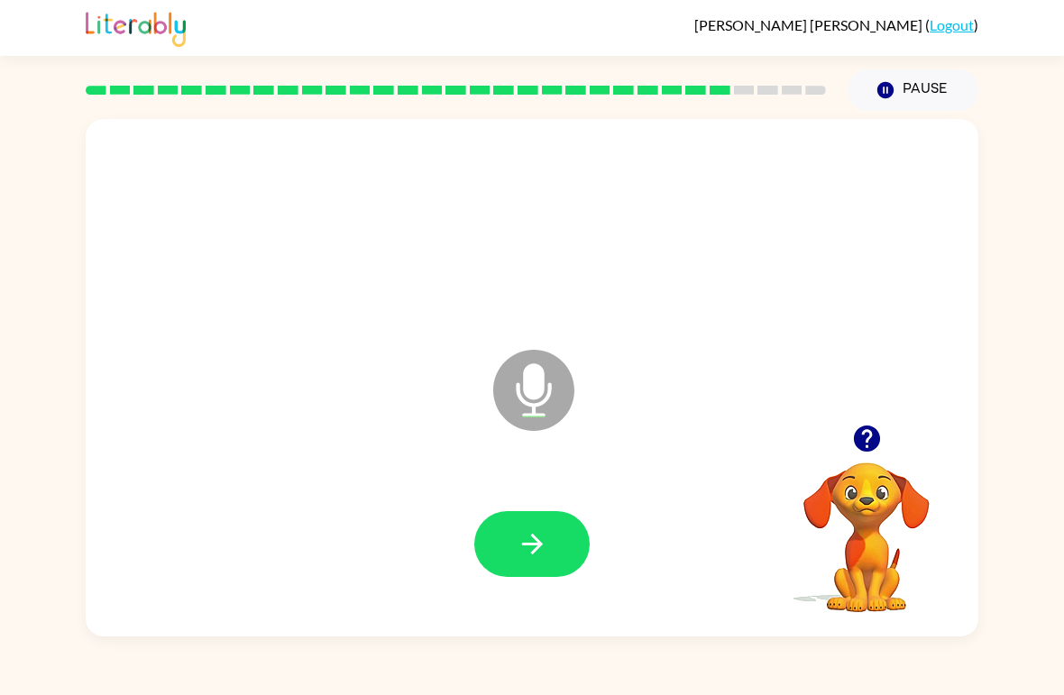
click at [539, 576] on button "button" at bounding box center [531, 544] width 115 height 66
click at [540, 541] on icon "button" at bounding box center [533, 544] width 32 height 32
click at [530, 549] on icon "button" at bounding box center [533, 544] width 32 height 32
click at [539, 541] on icon "button" at bounding box center [533, 544] width 32 height 32
click at [522, 545] on icon "button" at bounding box center [531, 544] width 21 height 21
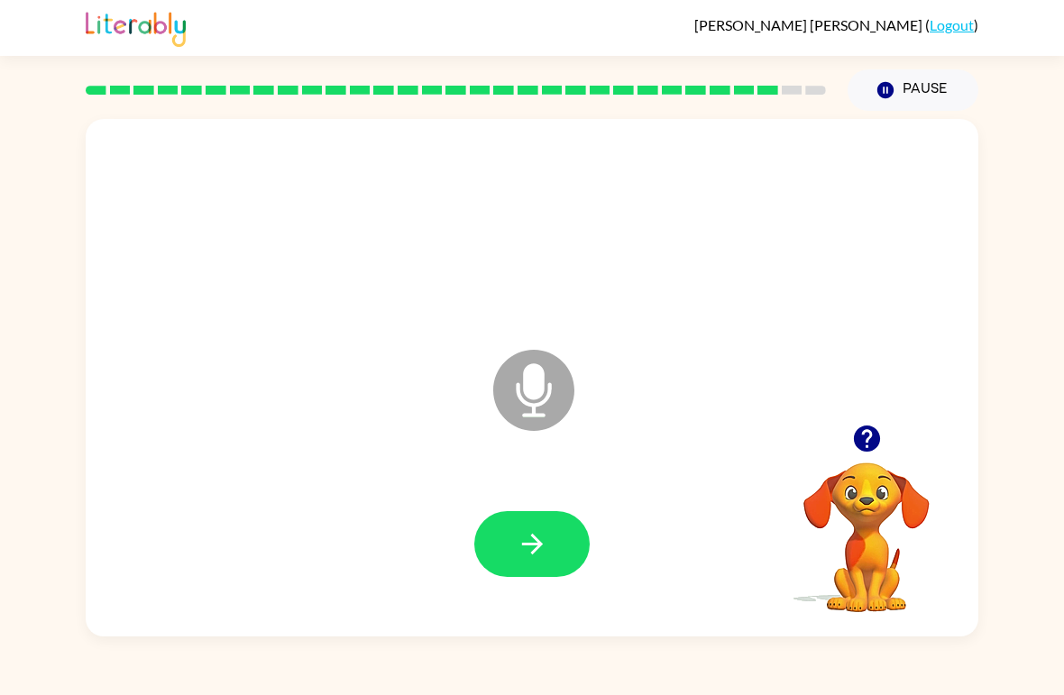
click at [522, 562] on button "button" at bounding box center [531, 544] width 115 height 66
click at [545, 549] on icon "button" at bounding box center [533, 544] width 32 height 32
click at [538, 541] on icon "button" at bounding box center [531, 544] width 21 height 21
